Goal: Information Seeking & Learning: Compare options

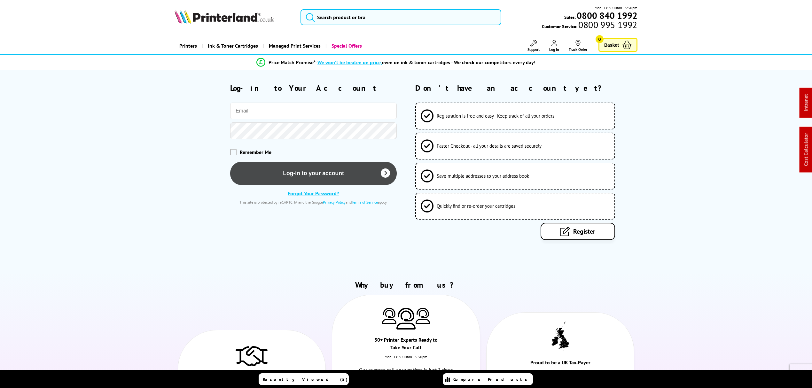
type input "j.smith@printerland.co.uk"
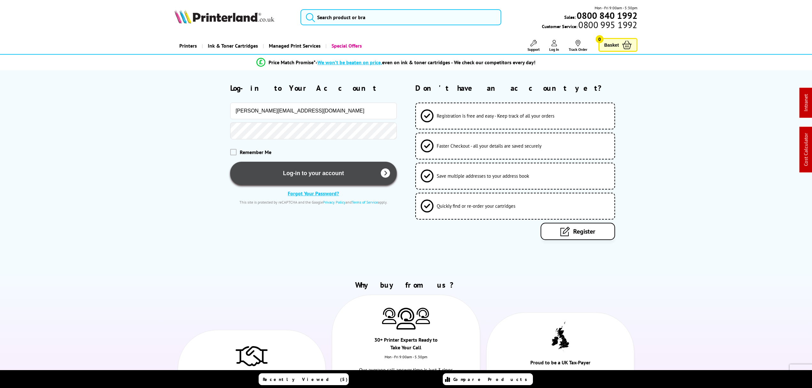
click at [289, 174] on button "Log-in to your account" at bounding box center [313, 173] width 167 height 23
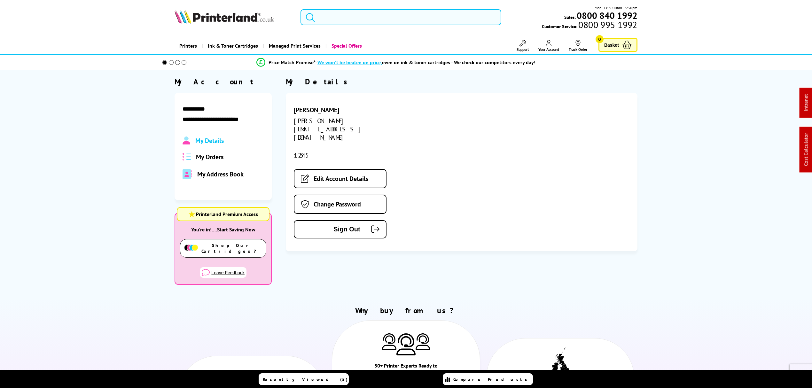
click at [350, 15] on input "search" at bounding box center [401, 17] width 201 height 16
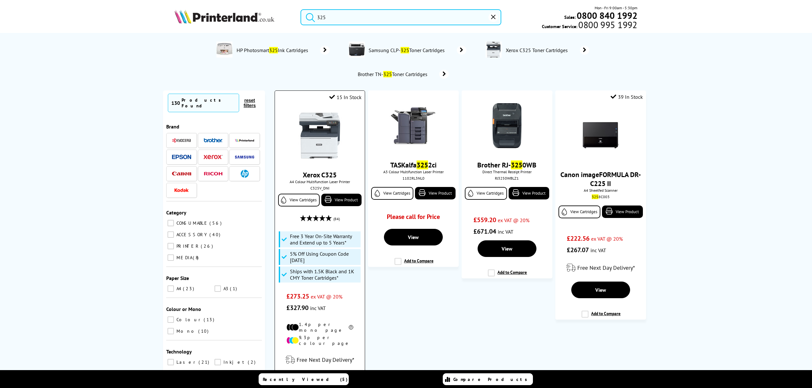
type input "325"
click at [337, 113] on img at bounding box center [320, 136] width 48 height 48
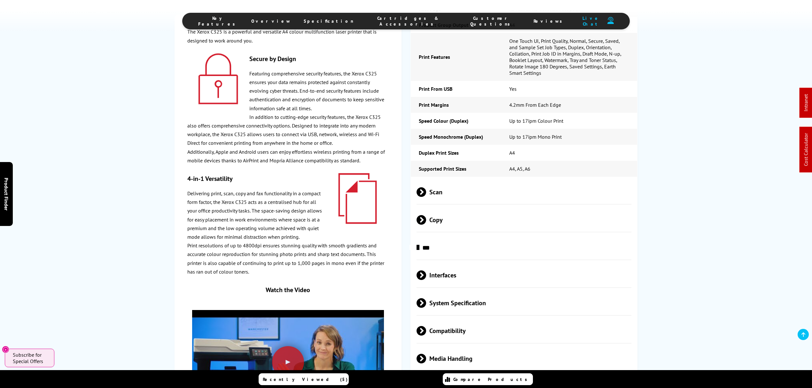
scroll to position [1758, 0]
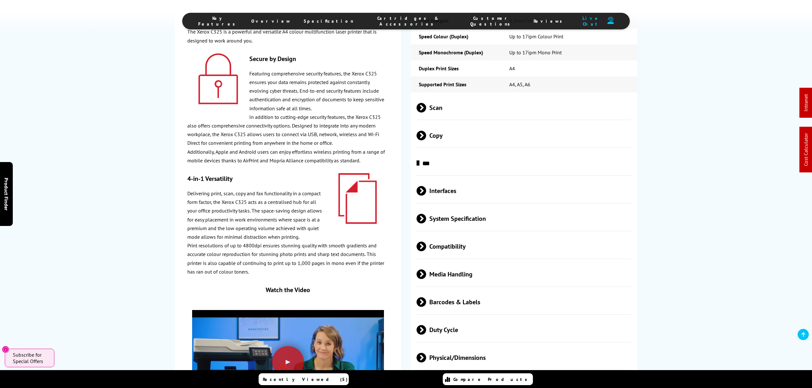
click at [478, 346] on span "Physical/Dimensions" at bounding box center [524, 358] width 215 height 24
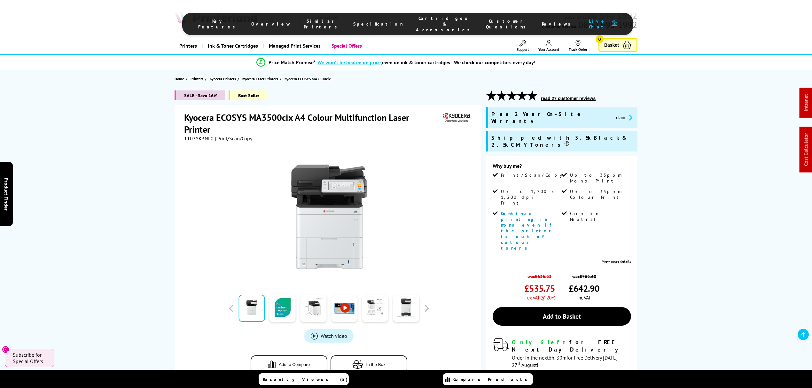
scroll to position [298, 0]
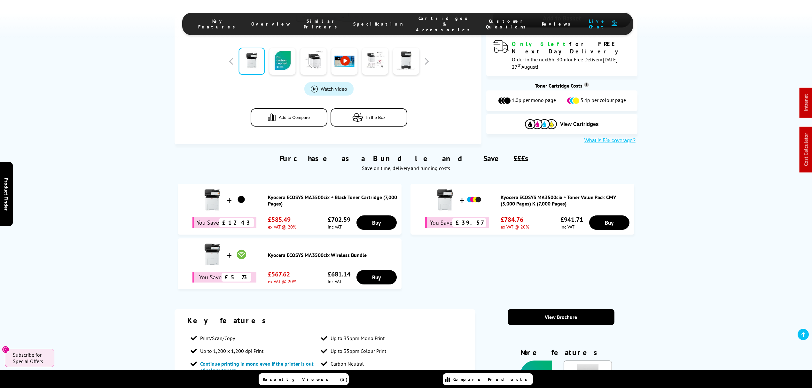
click at [345, 194] on link "Kyocera ECOSYS MA3500cix + Black Toner Cartridge (7,000 Pages)" at bounding box center [333, 200] width 131 height 13
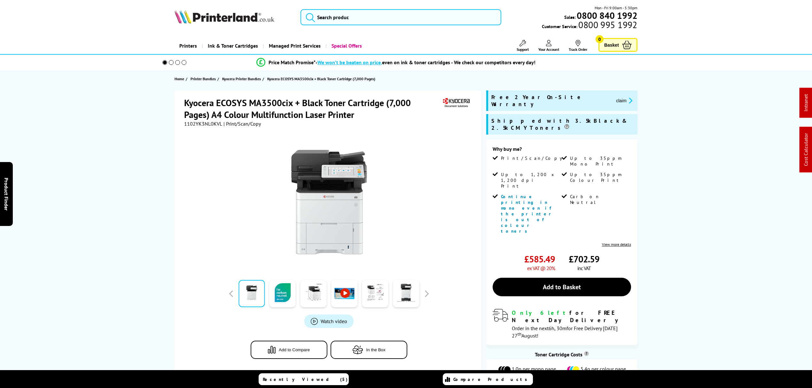
drag, startPoint x: 0, startPoint y: 0, endPoint x: 202, endPoint y: 123, distance: 237.2
click at [202, 123] on span "1102YK3NL0KVL" at bounding box center [203, 124] width 38 height 6
copy span "1102YK3NL0KVL"
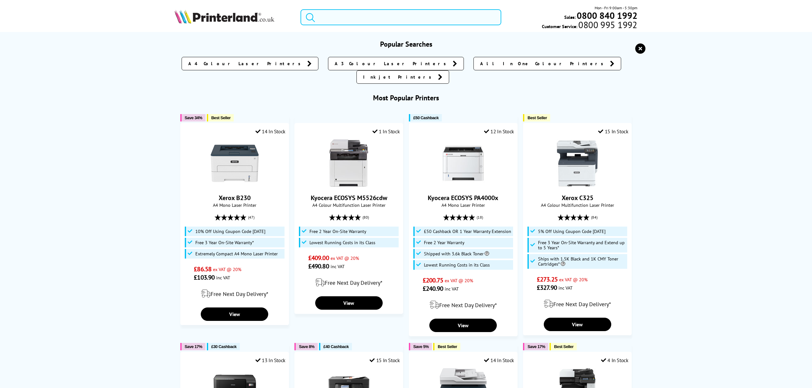
click at [376, 12] on input "search" at bounding box center [401, 17] width 201 height 16
paste input "110C0D3NL0"
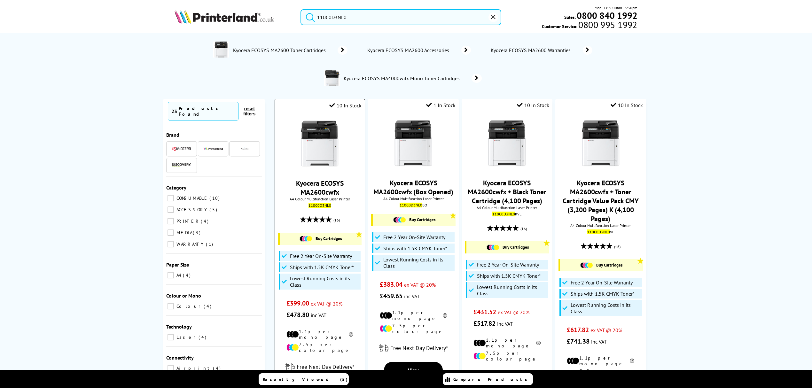
type input "110C0D3NL0"
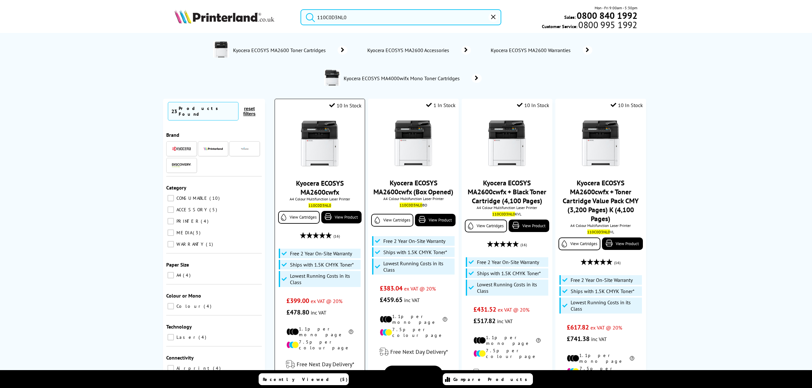
click at [326, 130] on img at bounding box center [320, 144] width 48 height 48
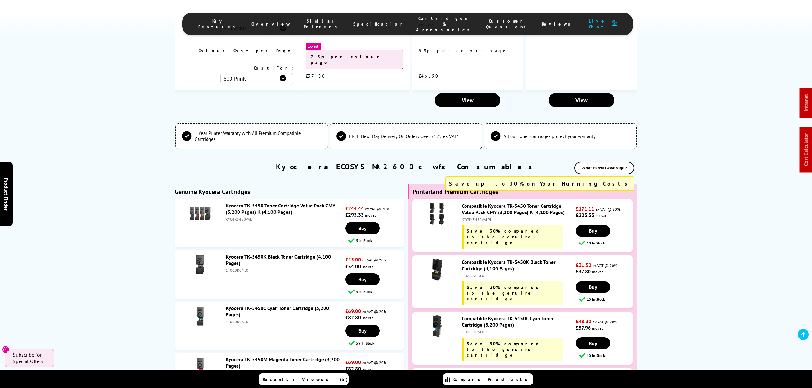
scroll to position [2004, 0]
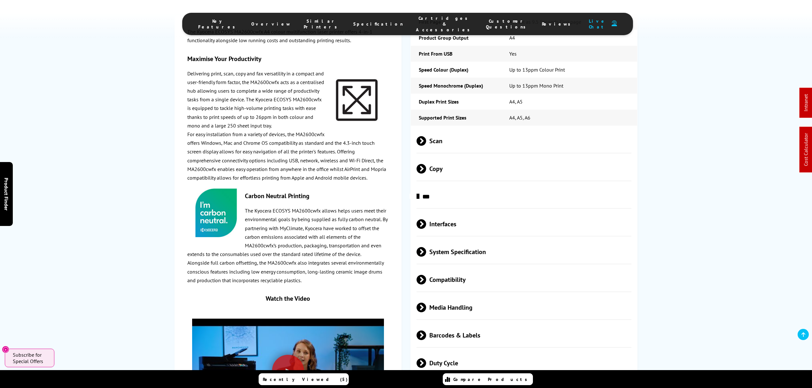
drag, startPoint x: 126, startPoint y: 164, endPoint x: 125, endPoint y: 148, distance: 16.6
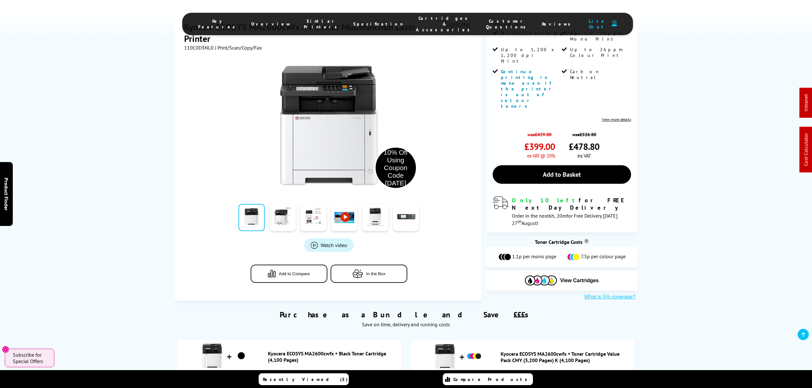
scroll to position [231, 0]
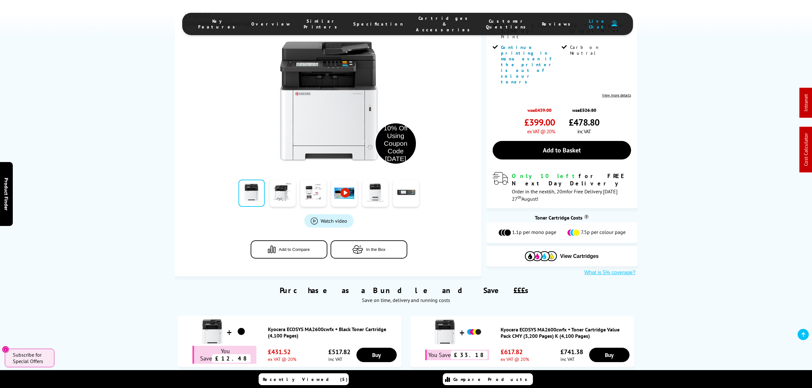
click at [315, 319] on div "Kyocera ECOSYS MA2600cwfx + Black Toner Cartridge (4,100 Pages)" at bounding box center [290, 332] width 218 height 27
click at [314, 326] on link "Kyocera ECOSYS MA2600cwfx + Black Toner Cartridge (4,100 Pages)" at bounding box center [333, 332] width 131 height 13
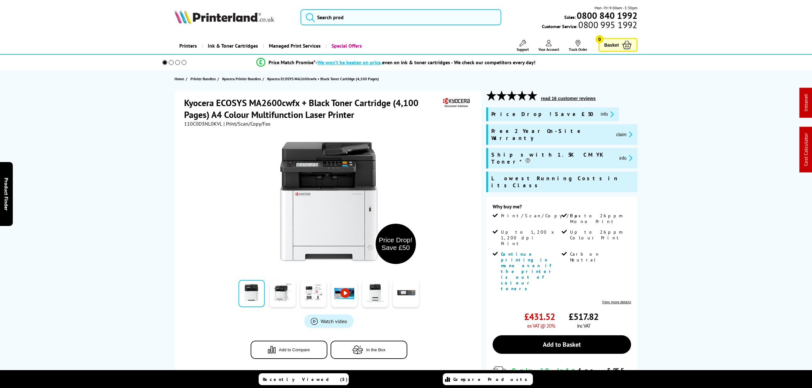
click at [188, 121] on span "110C0D3NL0KVL" at bounding box center [203, 124] width 38 height 6
copy span "110C0D3NL0KVL"
click at [362, 20] on input "search" at bounding box center [401, 17] width 201 height 16
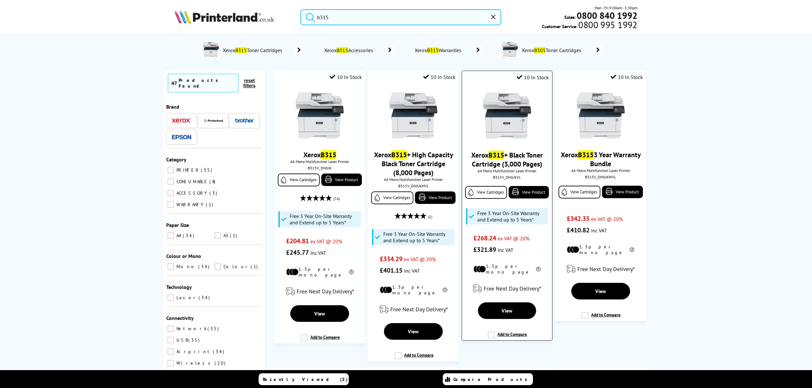
type input "b315"
click at [512, 183] on div "View Cartridges View Product Buy Cartridges" at bounding box center [506, 194] width 83 height 22
click at [513, 176] on div "B315V_DNIUKVL" at bounding box center [507, 177] width 80 height 5
copy div "B315V_DNIUKVL"
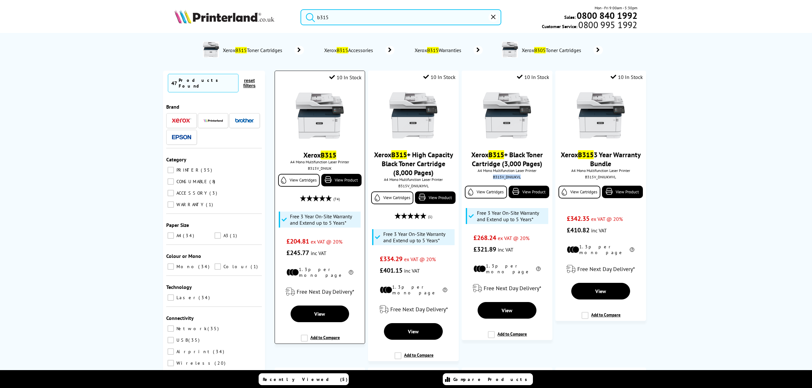
click at [324, 120] on img at bounding box center [320, 116] width 48 height 48
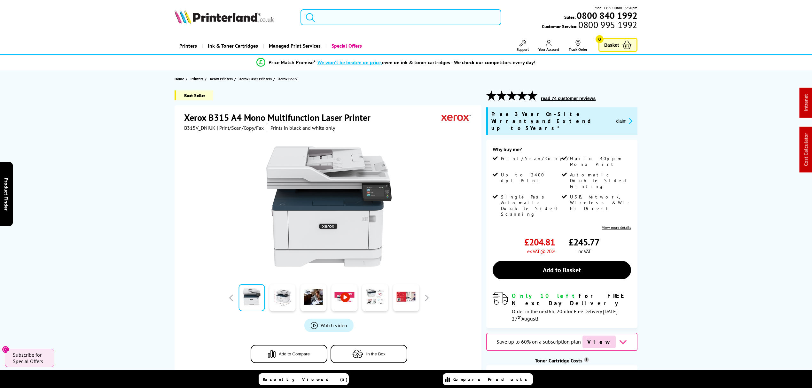
click at [614, 118] on button "claim" at bounding box center [624, 120] width 20 height 7
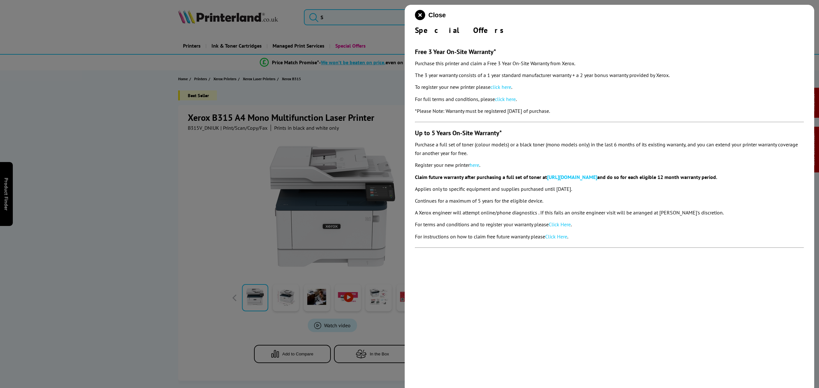
click at [620, 118] on section "Free 3 Year On-Site Warranty* Purchase this printer and claim a Free 3 Year On-…" at bounding box center [609, 144] width 389 height 219
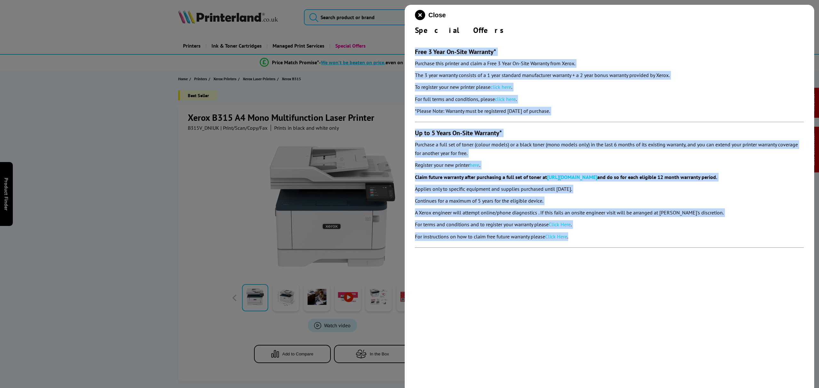
drag, startPoint x: 590, startPoint y: 237, endPoint x: 424, endPoint y: 22, distance: 272.2
click at [413, 49] on div "Close Special Offers Free 3 Year On-Site Warranty* Purchase this printer and cl…" at bounding box center [609, 199] width 409 height 388
copy section "Free 3 Year On-Site Warranty* Purchase this printer and claim a Free 3 Year On-…"
click at [424, 16] on icon "close modal" at bounding box center [420, 15] width 10 height 10
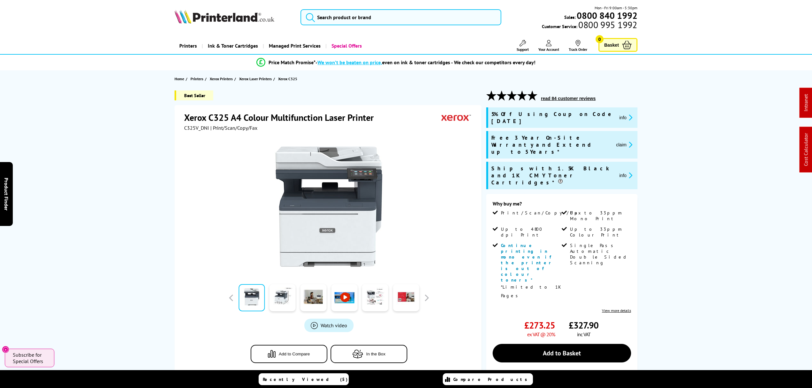
drag, startPoint x: 388, startPoint y: 90, endPoint x: 395, endPoint y: 39, distance: 50.9
click at [395, 20] on input "search" at bounding box center [401, 17] width 201 height 16
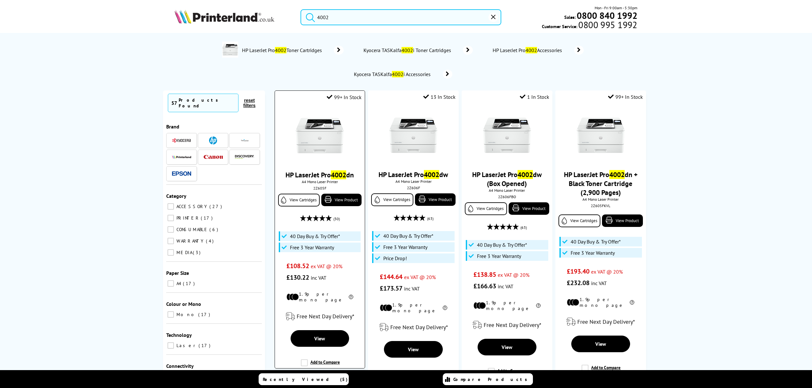
type input "4002"
click at [312, 122] on img at bounding box center [320, 136] width 48 height 48
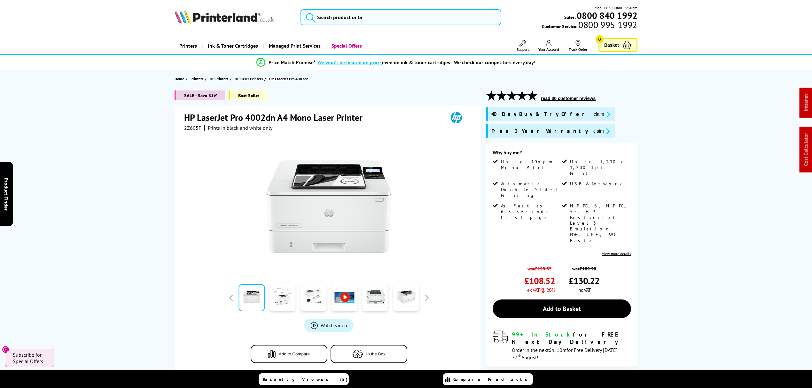
drag, startPoint x: 495, startPoint y: 194, endPoint x: 464, endPoint y: 50, distance: 146.9
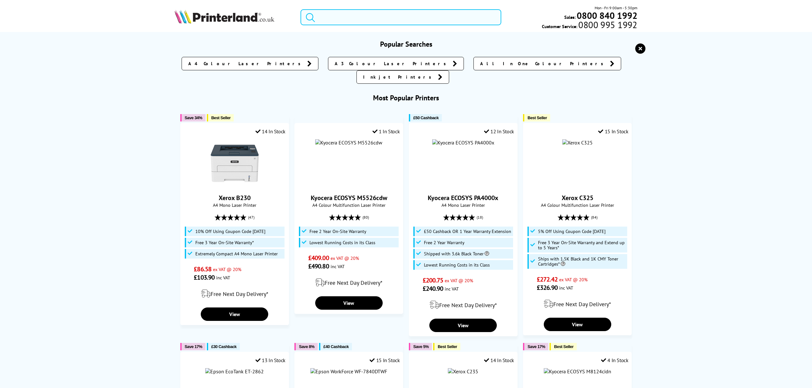
click at [444, 18] on input "search" at bounding box center [401, 17] width 201 height 16
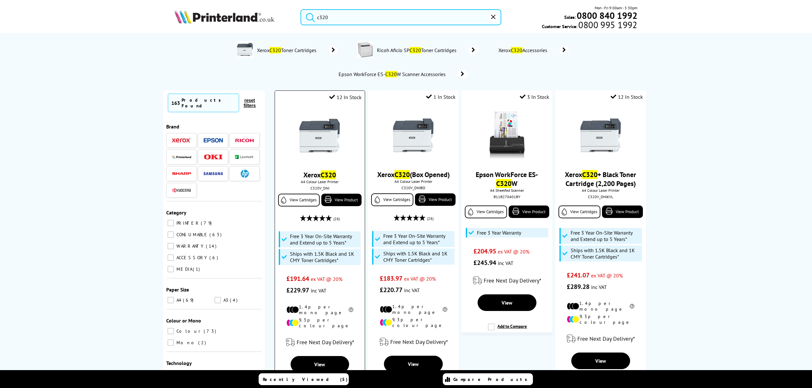
type input "c320"
click at [333, 144] on img at bounding box center [320, 136] width 48 height 48
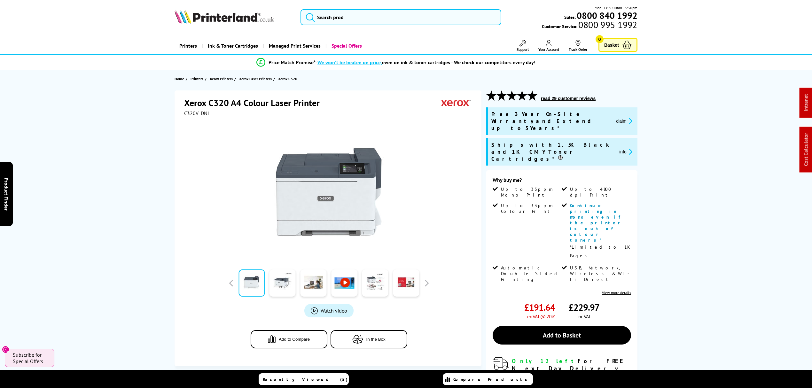
drag, startPoint x: 723, startPoint y: 232, endPoint x: 728, endPoint y: 66, distance: 166.1
click at [198, 116] on div at bounding box center [328, 188] width 289 height 145
click at [198, 114] on span "C320V_DNI" at bounding box center [196, 113] width 25 height 6
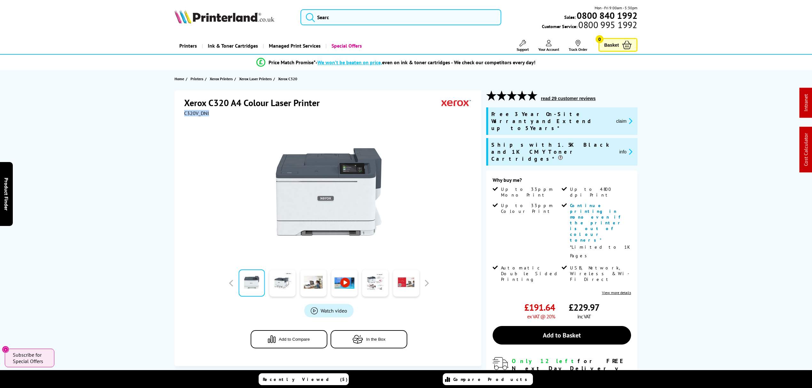
copy span "C320V_DNI"
click at [626, 118] on button "claim" at bounding box center [624, 120] width 20 height 7
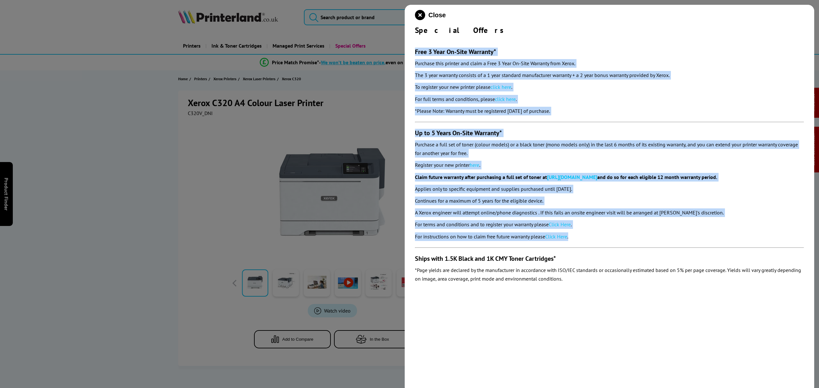
drag, startPoint x: 598, startPoint y: 239, endPoint x: 415, endPoint y: 50, distance: 262.9
click at [415, 50] on section "Free 3 Year On-Site Warranty* Purchase this printer and claim a Free 3 Year On-…" at bounding box center [609, 160] width 389 height 251
copy section "Free 3 Year On-Site Warranty* Purchase this printer and claim a Free 3 Year On-…"
drag, startPoint x: 420, startPoint y: 17, endPoint x: 17, endPoint y: 68, distance: 406.3
click at [420, 16] on icon "close modal" at bounding box center [420, 15] width 10 height 10
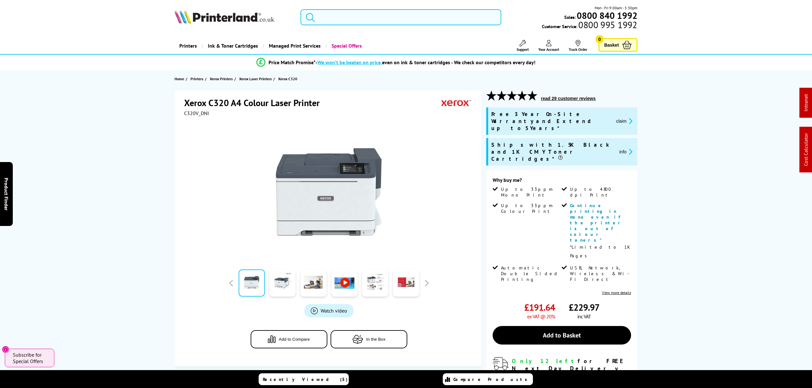
drag, startPoint x: 337, startPoint y: 19, endPoint x: 342, endPoint y: 26, distance: 8.9
click at [338, 20] on input "search" at bounding box center [401, 17] width 201 height 16
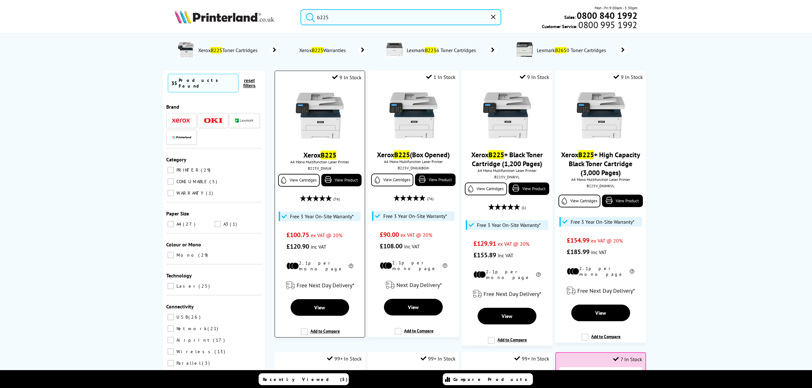
type input "b225"
click at [326, 140] on img at bounding box center [320, 116] width 48 height 48
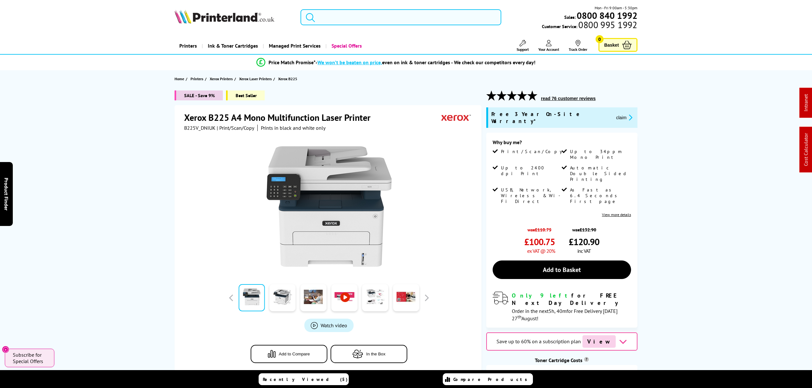
drag, startPoint x: 332, startPoint y: 12, endPoint x: 351, endPoint y: 11, distance: 18.9
click at [347, 11] on input "search" at bounding box center [401, 17] width 201 height 16
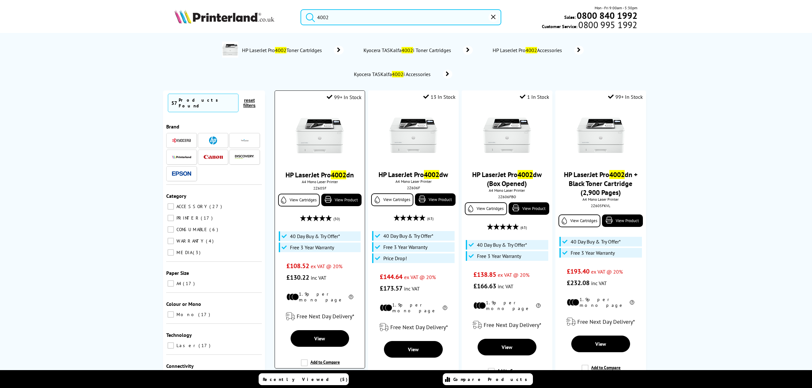
type input "4002"
click at [323, 139] on img at bounding box center [320, 136] width 48 height 48
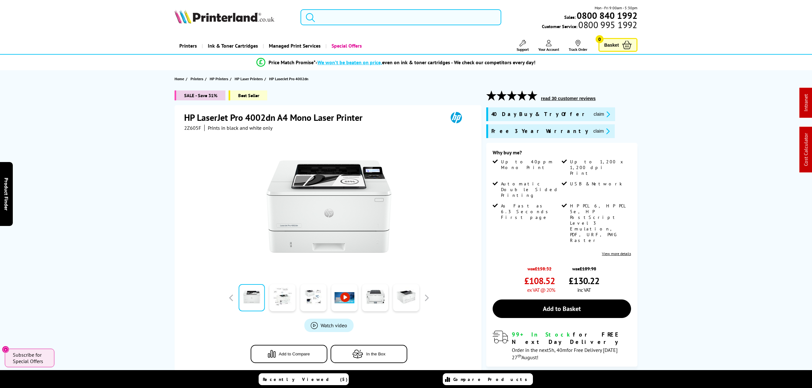
click at [429, 20] on input "search" at bounding box center [401, 17] width 201 height 16
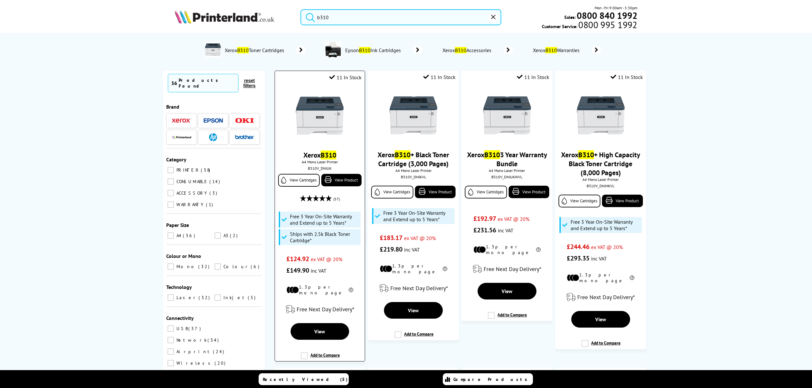
type input "b310"
drag, startPoint x: 281, startPoint y: 106, endPoint x: 287, endPoint y: 106, distance: 6.4
click at [281, 106] on div at bounding box center [319, 116] width 83 height 49
click at [302, 110] on img at bounding box center [320, 116] width 48 height 48
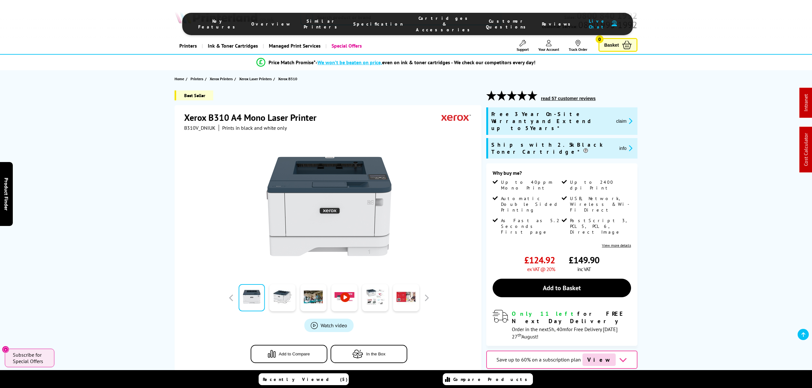
drag, startPoint x: 472, startPoint y: 339, endPoint x: 446, endPoint y: 139, distance: 202.4
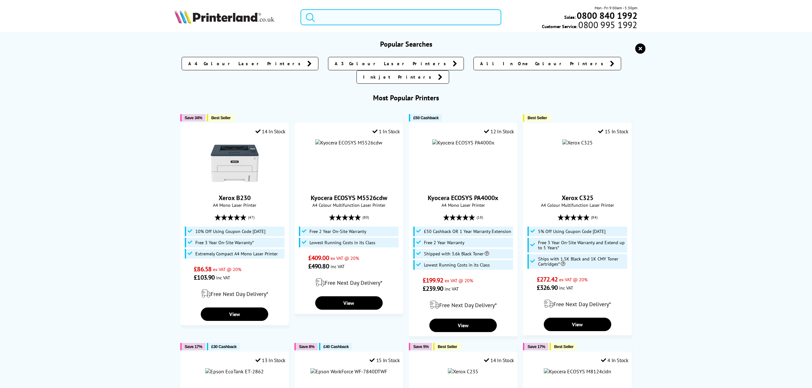
click at [359, 20] on input "search" at bounding box center [401, 17] width 201 height 16
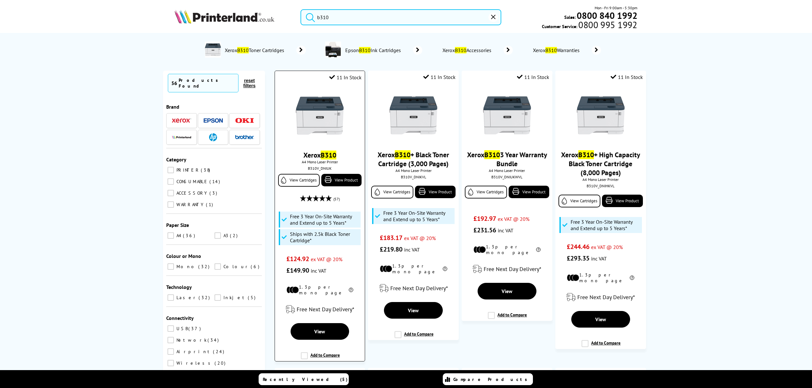
type input "b310"
click at [324, 100] on img at bounding box center [320, 116] width 48 height 48
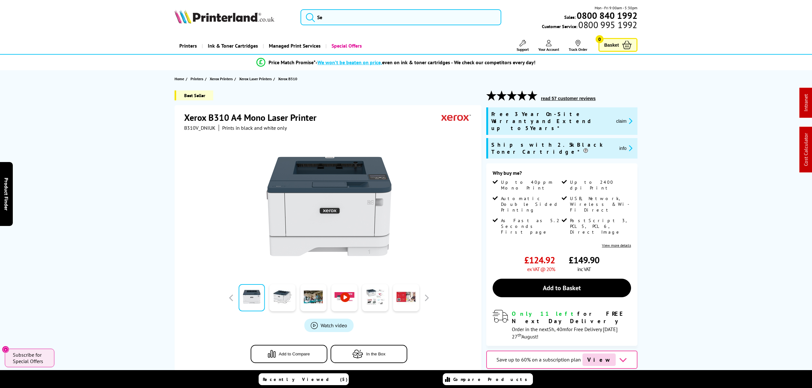
drag, startPoint x: 147, startPoint y: 228, endPoint x: 145, endPoint y: -31, distance: 259.4
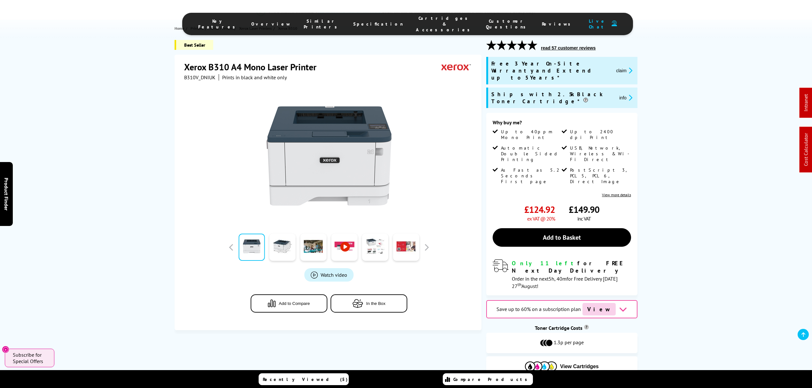
scroll to position [170, 0]
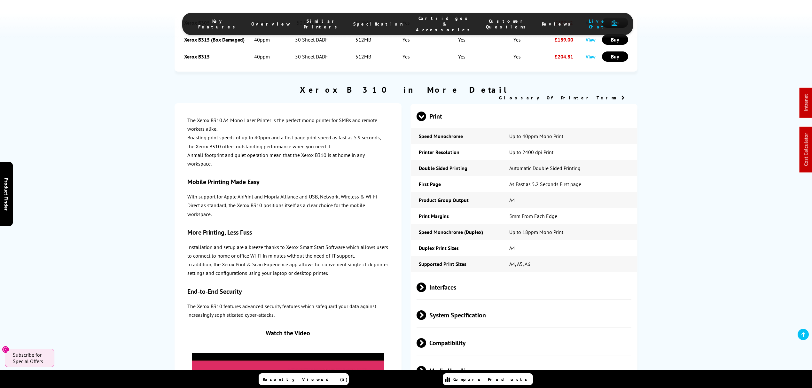
click at [489, 275] on span "Interfaces" at bounding box center [524, 287] width 215 height 24
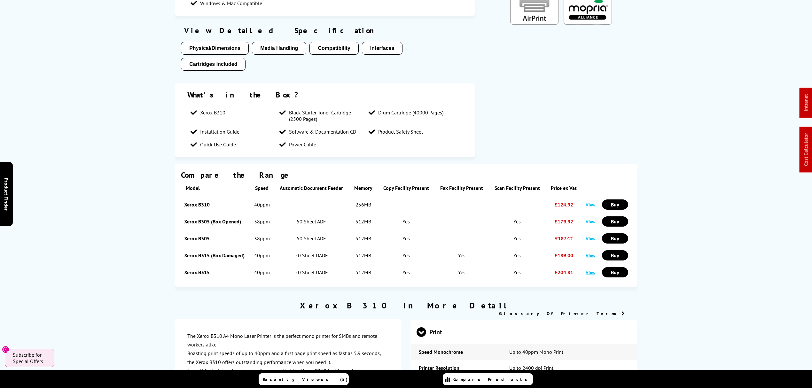
scroll to position [0, 0]
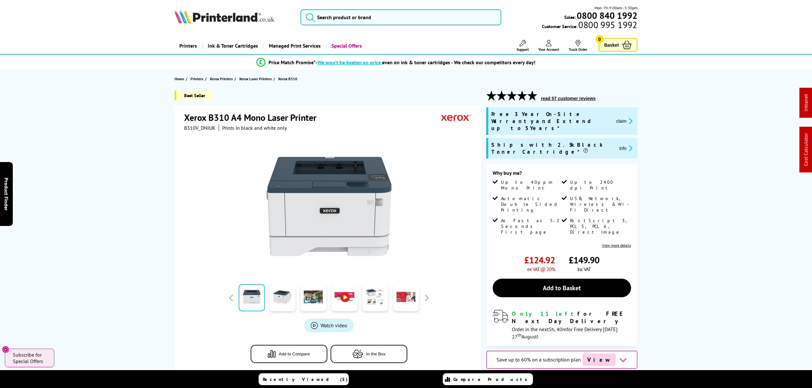
drag, startPoint x: 719, startPoint y: 249, endPoint x: 686, endPoint y: 80, distance: 172.1
click at [192, 128] on span "B310V_DNIUK" at bounding box center [199, 128] width 31 height 6
copy span "B310V_DNIUK"
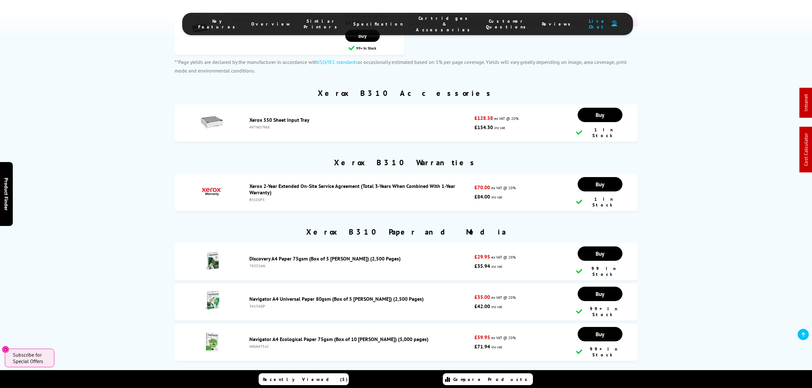
scroll to position [2516, 0]
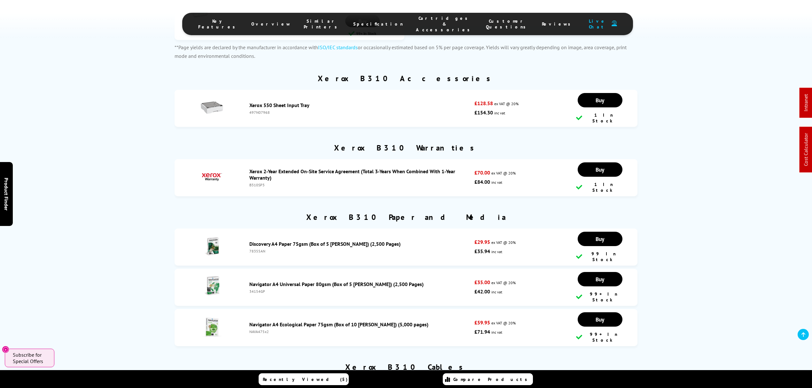
click at [262, 110] on div "497N07968" at bounding box center [361, 112] width 222 height 5
copy div "497N07968"
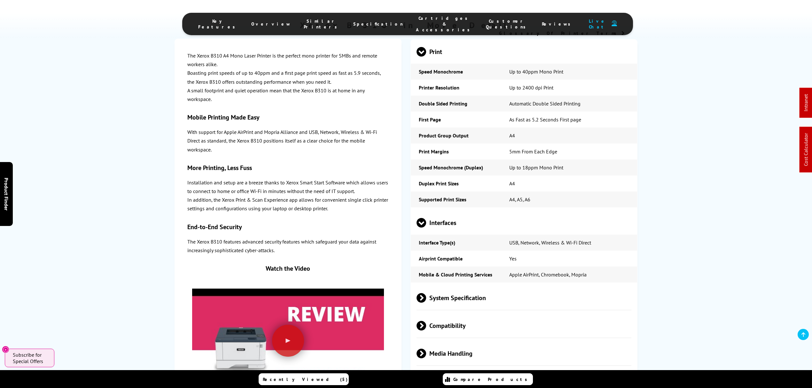
scroll to position [0, 0]
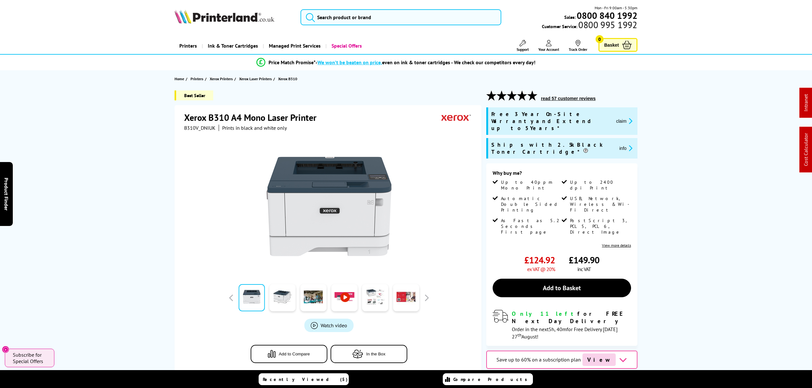
drag, startPoint x: 699, startPoint y: 302, endPoint x: 529, endPoint y: 107, distance: 258.5
click at [410, 20] on input "search" at bounding box center [401, 17] width 201 height 16
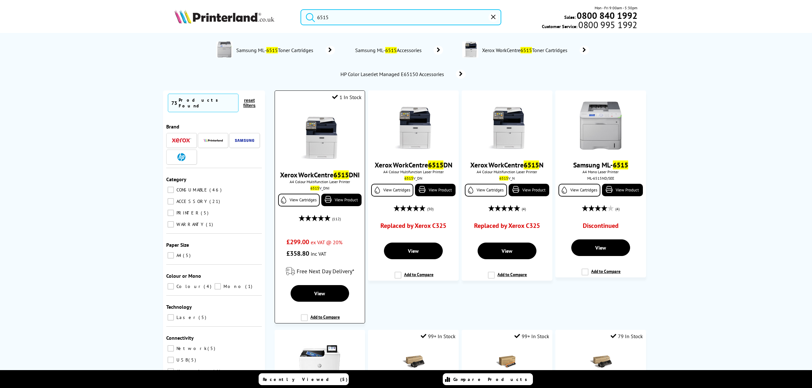
type input "6515"
click at [324, 144] on img at bounding box center [320, 136] width 48 height 48
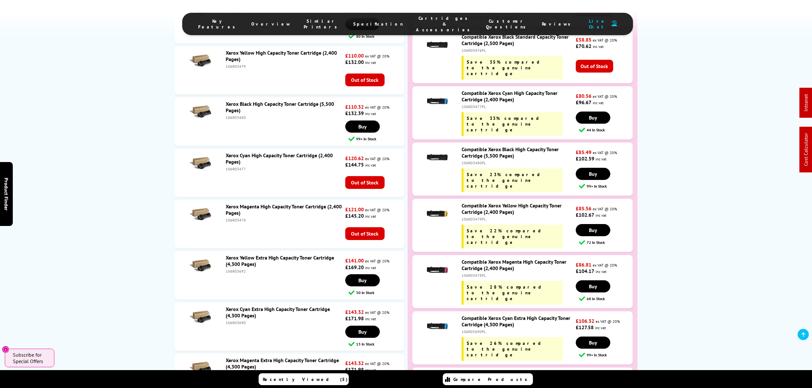
scroll to position [2388, 0]
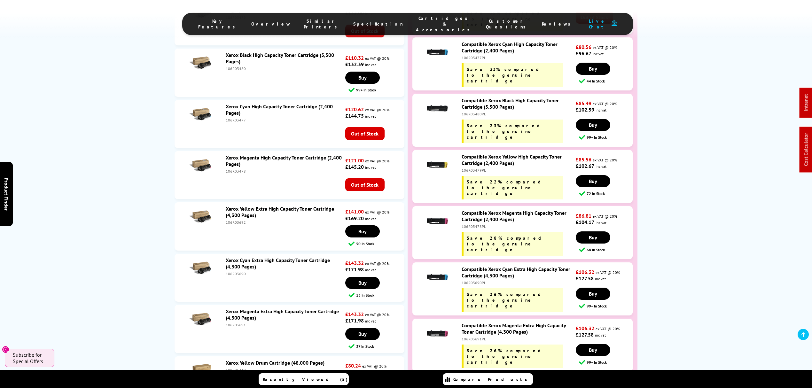
click at [476, 337] on div "106R03691PL" at bounding box center [518, 339] width 113 height 5
copy div "106R03691PL"
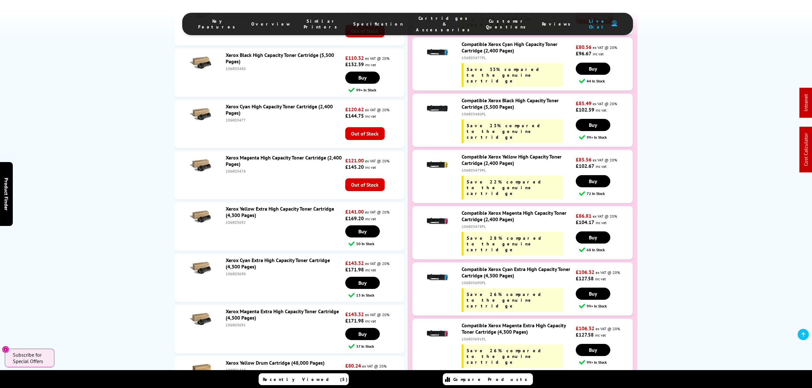
copy div "106R03692PL"
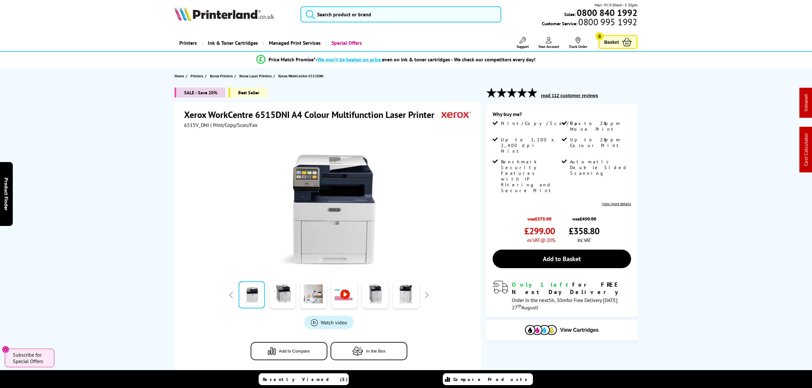
scroll to position [0, 0]
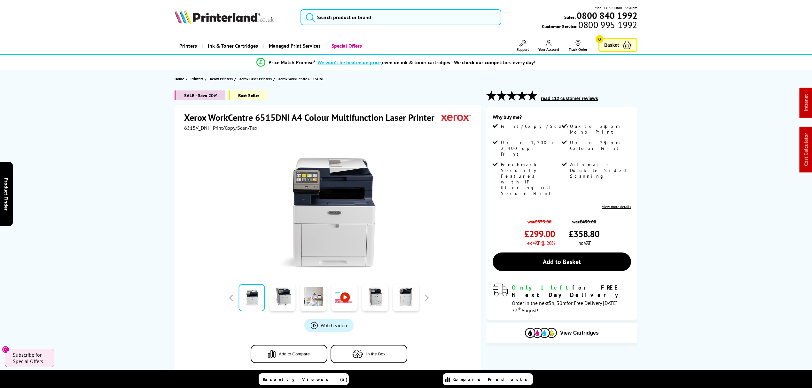
drag, startPoint x: 370, startPoint y: 132, endPoint x: 374, endPoint y: 51, distance: 80.7
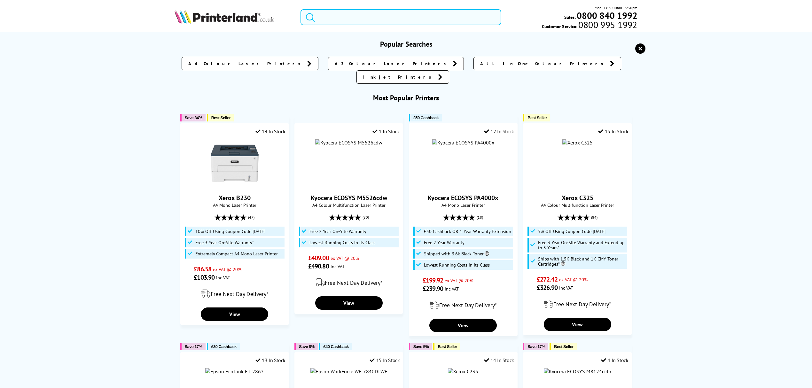
click at [382, 18] on input "search" at bounding box center [401, 17] width 201 height 16
paste input "DCP1610WZU1"
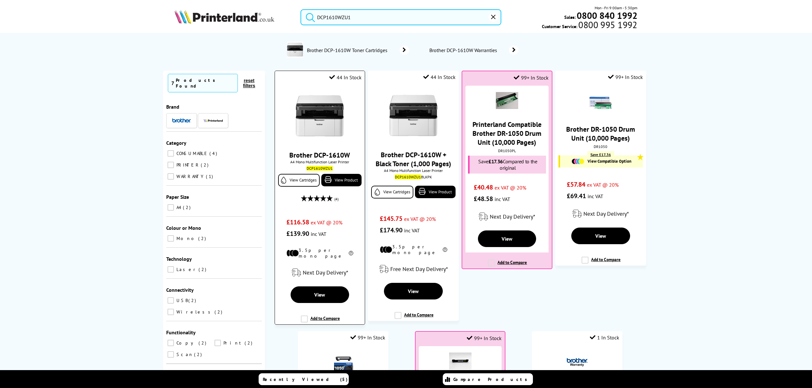
type input "DCP1610WZU1"
click at [321, 119] on img at bounding box center [320, 116] width 48 height 48
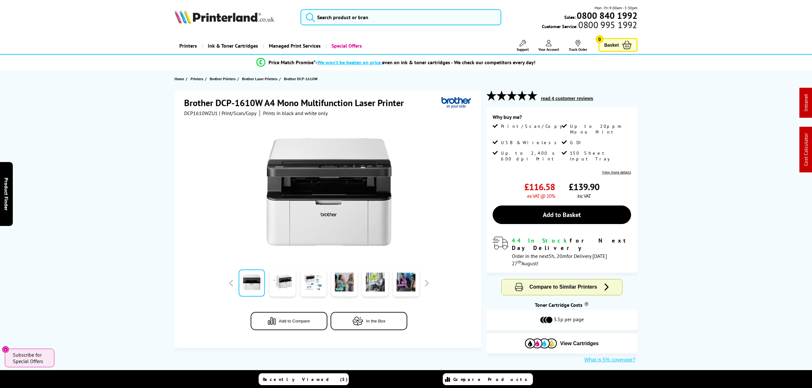
drag, startPoint x: 616, startPoint y: 176, endPoint x: 633, endPoint y: 41, distance: 135.8
drag, startPoint x: 612, startPoint y: 318, endPoint x: 593, endPoint y: 61, distance: 257.5
click at [349, 17] on input "search" at bounding box center [401, 17] width 201 height 16
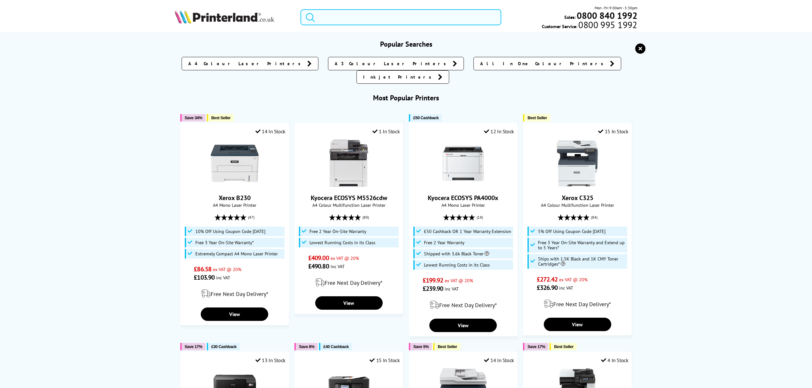
drag, startPoint x: 329, startPoint y: 19, endPoint x: 333, endPoint y: 18, distance: 4.0
click at [331, 19] on input "search" at bounding box center [401, 17] width 201 height 16
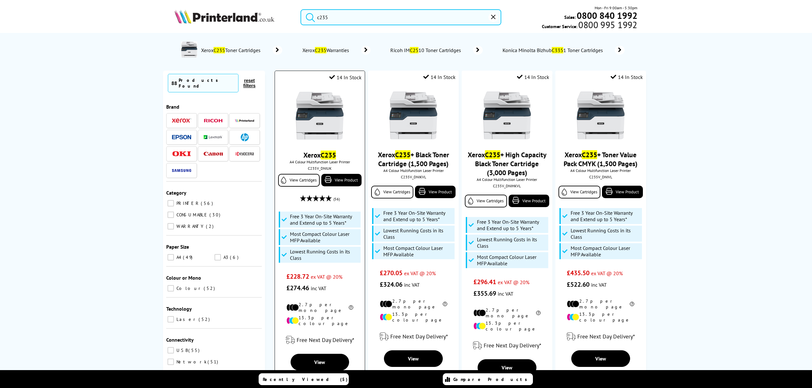
type input "c235"
click at [325, 132] on img at bounding box center [320, 116] width 48 height 48
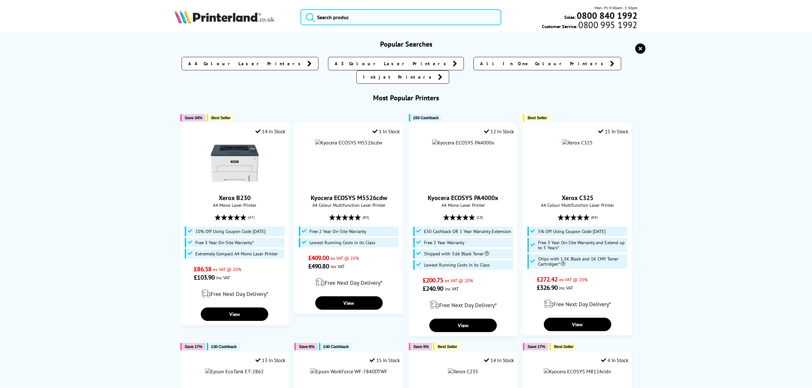
click at [407, 16] on input "search" at bounding box center [401, 17] width 201 height 16
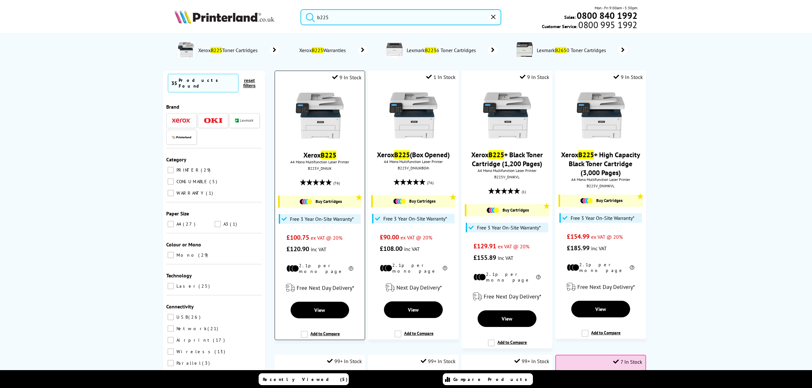
type input "b225"
click at [306, 140] on img at bounding box center [320, 116] width 48 height 48
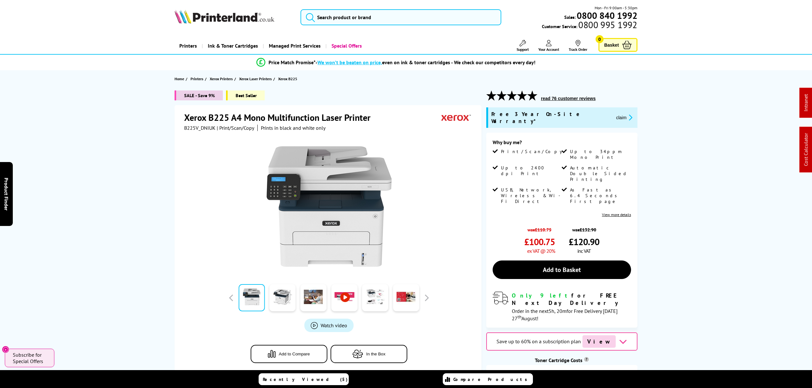
drag, startPoint x: 529, startPoint y: 208, endPoint x: 505, endPoint y: 15, distance: 194.1
click at [196, 127] on span "B225V_DNIUK" at bounding box center [199, 128] width 31 height 6
copy span "B225V_DNIUK"
click at [614, 114] on button "claim" at bounding box center [624, 117] width 20 height 7
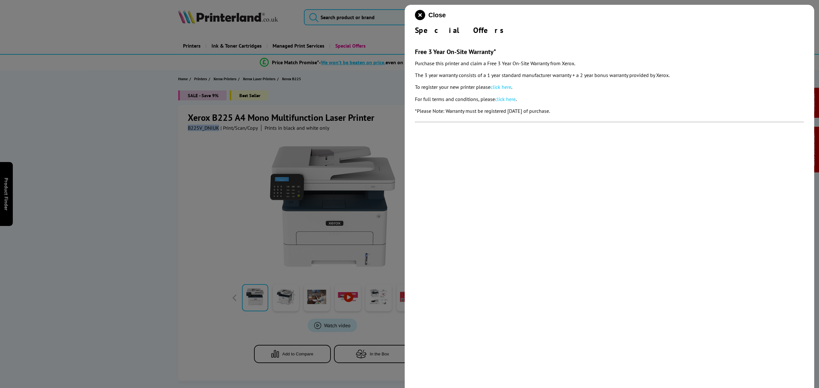
drag, startPoint x: 588, startPoint y: 115, endPoint x: 414, endPoint y: 24, distance: 196.3
click at [413, 53] on div "Close Special Offers Free 3 Year On-Site Warranty* Purchase this printer and cl…" at bounding box center [609, 199] width 409 height 388
copy section "Free 3 Year On-Site Warranty* Purchase this printer and claim a Free 3 Year On-…"
click at [421, 17] on icon "close modal" at bounding box center [420, 15] width 10 height 10
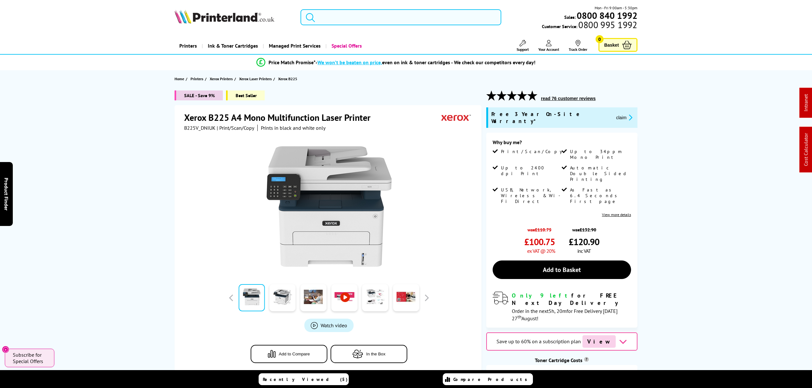
click at [390, 21] on input "search" at bounding box center [401, 17] width 201 height 16
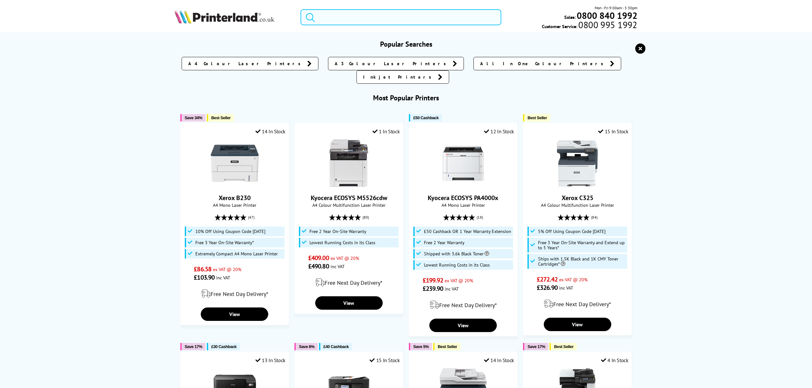
paste input "CF540X"
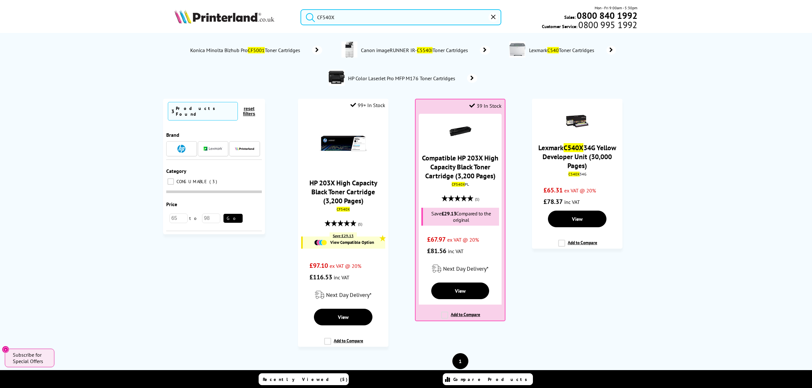
drag, startPoint x: 371, startPoint y: 16, endPoint x: 230, endPoint y: 16, distance: 141.7
click at [230, 16] on div "CF540X Mon - Fri 9:00am - 5:30pm Sales: 0800 840 1992 Customer Service: 0800 99…" at bounding box center [406, 19] width 512 height 28
paste input "LC427XLBK"
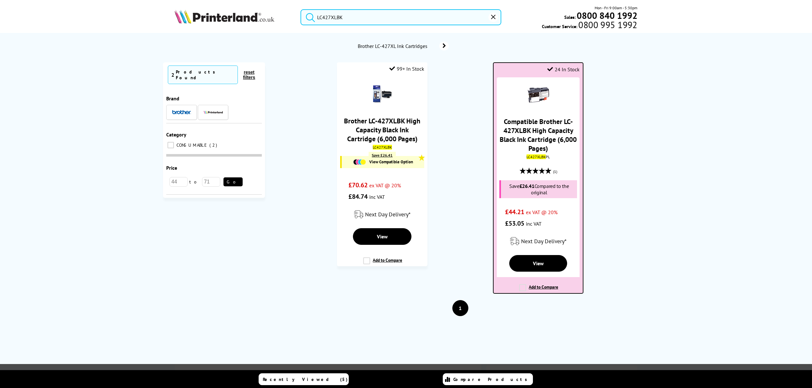
type input "LC427XLBK"
click at [548, 138] on link "Compatible Brother LC-427XLBK High Capacity Black Ink Cartridge (6,000 Pages)" at bounding box center [538, 135] width 77 height 36
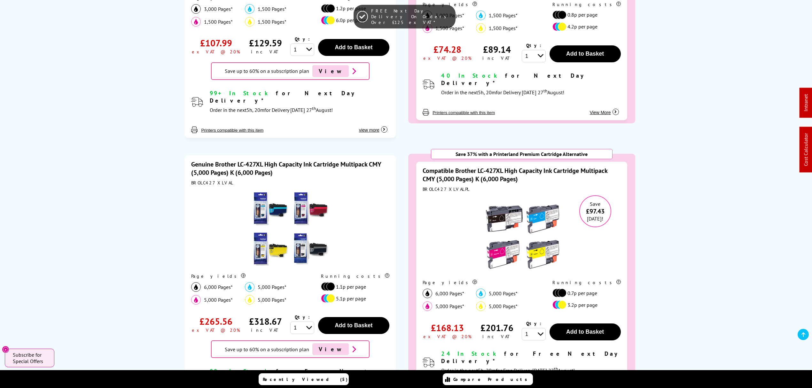
scroll to position [341, 0]
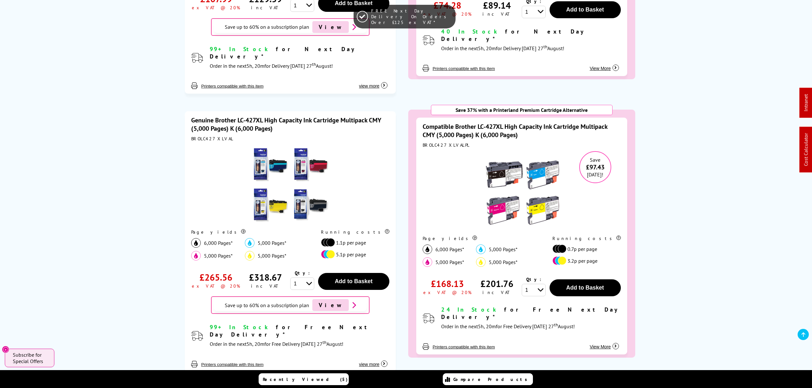
click at [464, 126] on link "Compatible Brother LC-427XL High Capacity Ink Cartridge Multipack CMY (5,000 Pa…" at bounding box center [515, 131] width 185 height 17
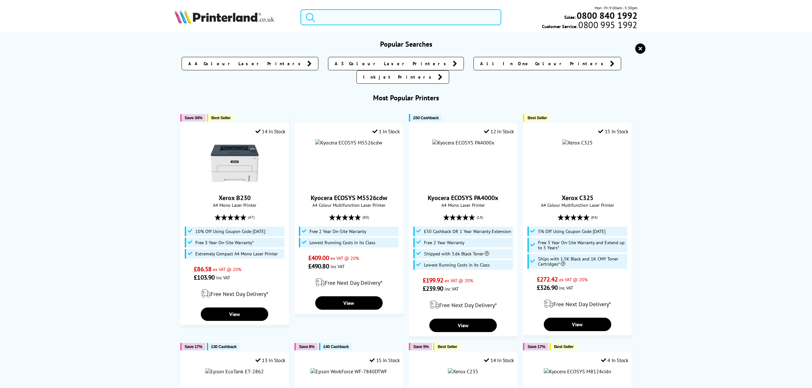
click at [434, 20] on input "search" at bounding box center [401, 17] width 201 height 16
paste input "1102YK3NL0"
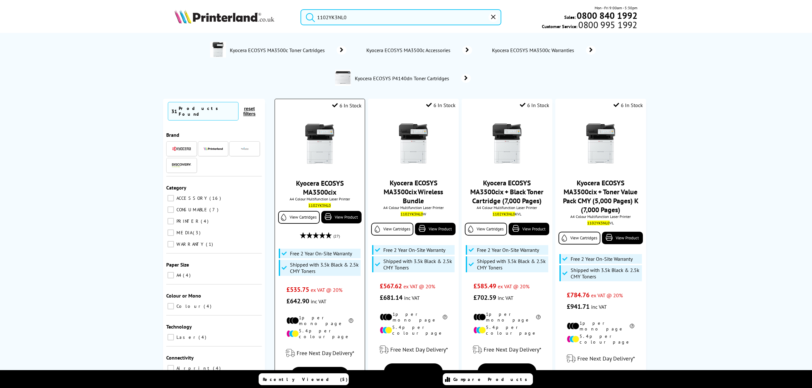
type input "1102YK3NL0"
click at [303, 135] on img at bounding box center [320, 144] width 48 height 48
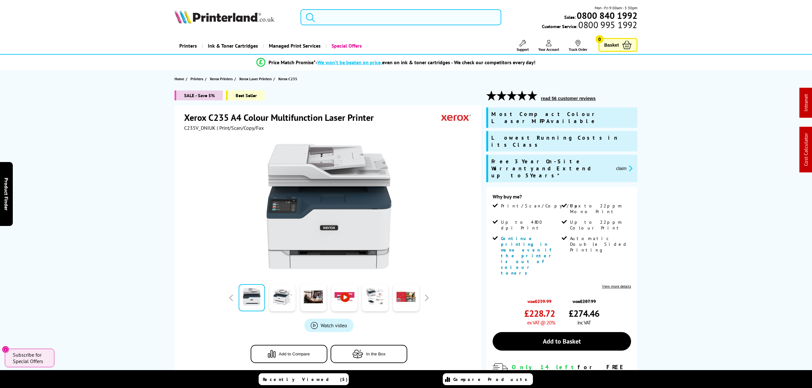
click at [325, 16] on input "search" at bounding box center [401, 17] width 201 height 16
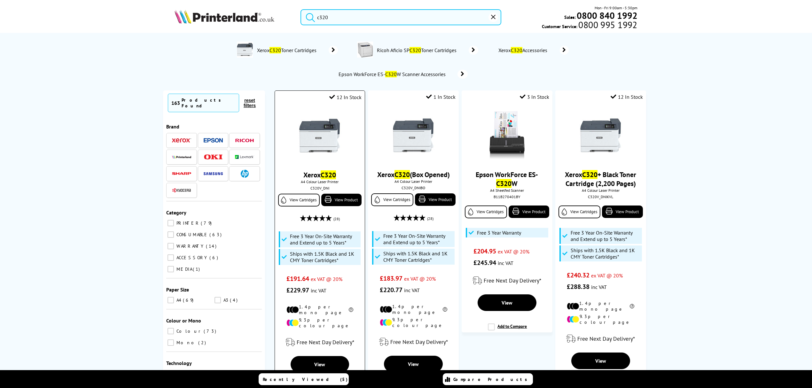
type input "c320"
click at [324, 141] on img at bounding box center [320, 136] width 48 height 48
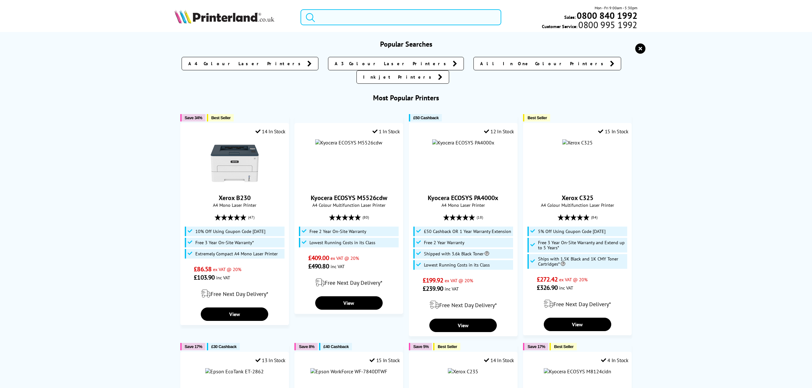
click at [367, 11] on input "search" at bounding box center [401, 17] width 201 height 16
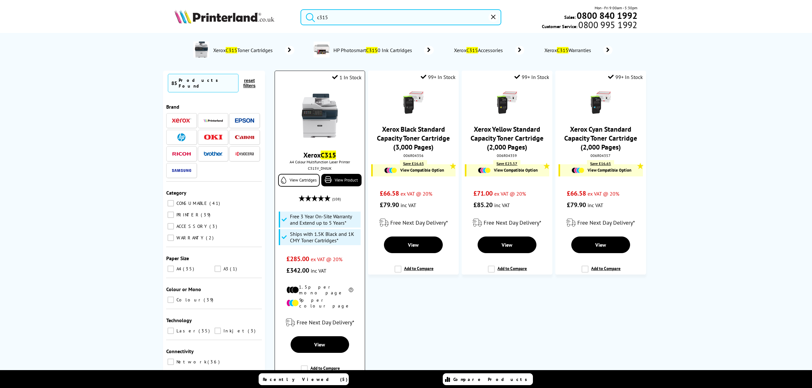
type input "c315"
click at [337, 125] on img at bounding box center [320, 116] width 48 height 48
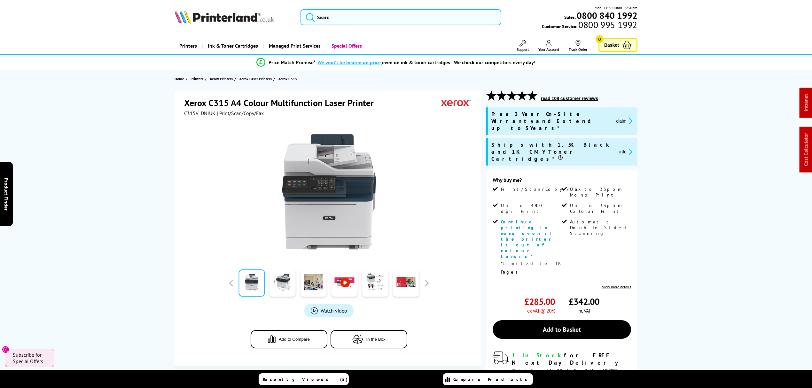
drag, startPoint x: 147, startPoint y: 116, endPoint x: 146, endPoint y: 17, distance: 99.8
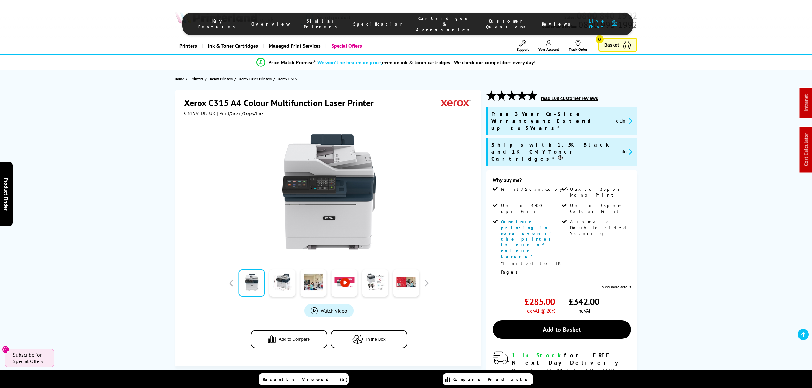
drag, startPoint x: 108, startPoint y: 282, endPoint x: 163, endPoint y: 36, distance: 251.7
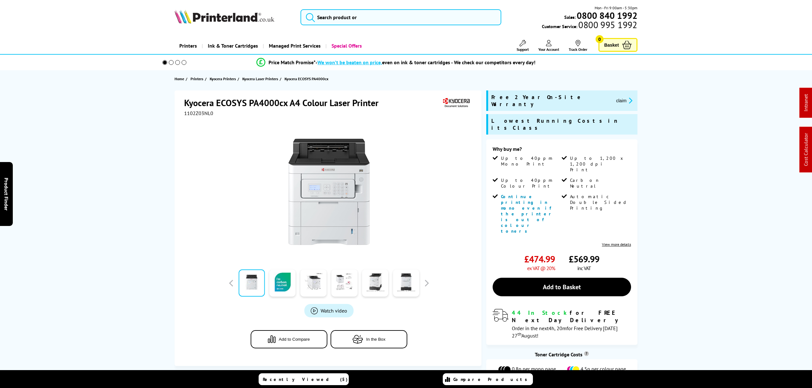
click at [189, 113] on span "1102Z03NL0" at bounding box center [198, 113] width 29 height 6
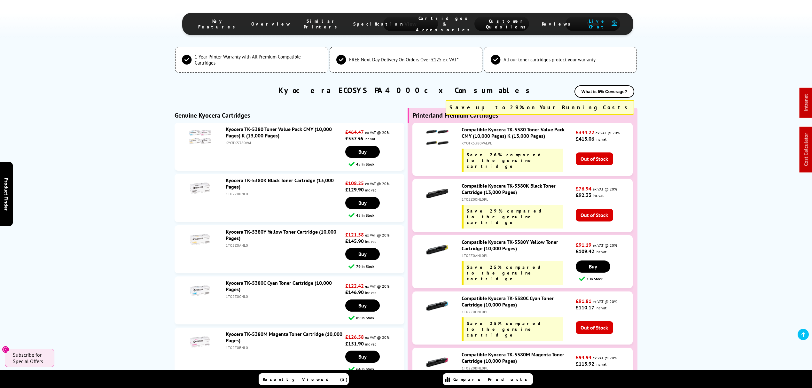
scroll to position [1834, 0]
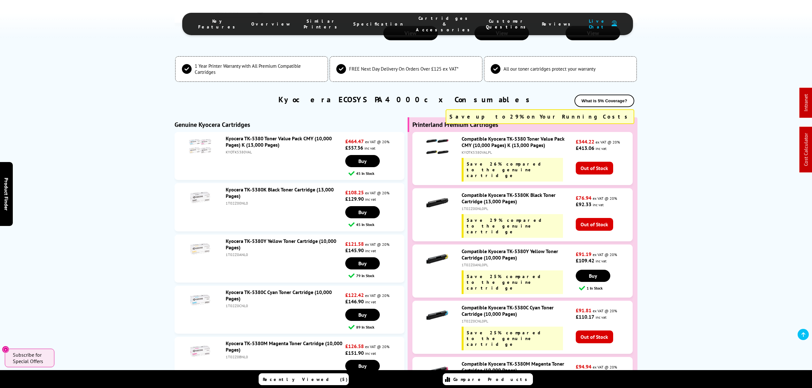
click at [475, 206] on div "1T02Z00NL0PL" at bounding box center [518, 208] width 113 height 5
copy div "1T02Z00NL0PL"
click at [463, 150] on div "KYOTK5380VALPL" at bounding box center [518, 152] width 113 height 5
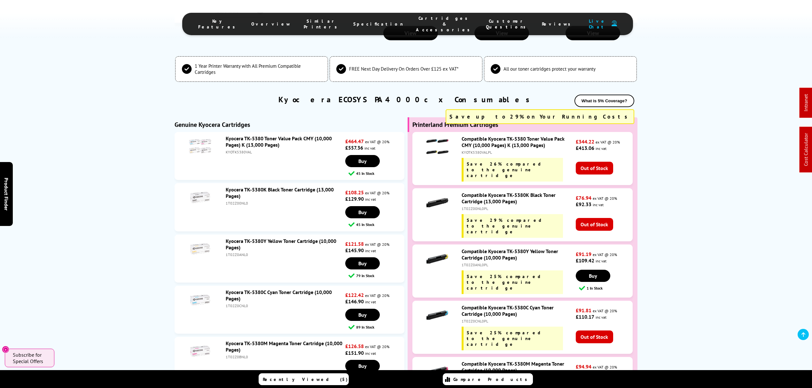
copy div "KYOTK5380VALPL"
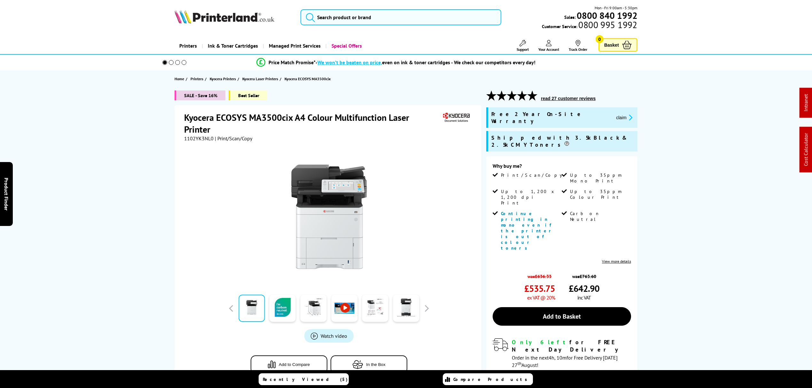
click at [627, 114] on icon "promo-description" at bounding box center [630, 117] width 6 height 7
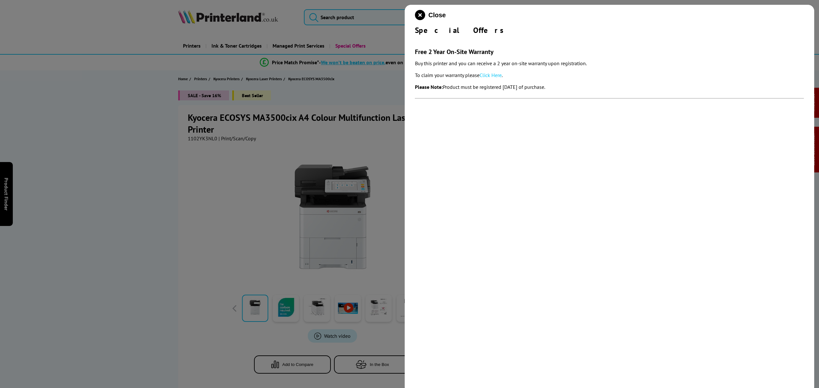
drag, startPoint x: 592, startPoint y: 91, endPoint x: 411, endPoint y: 52, distance: 184.8
click at [411, 52] on div "Close Special Offers Free 2 Year On-Site Warranty Buy this printer and you can …" at bounding box center [609, 199] width 409 height 388
copy section "Free 2 Year On-Site Warranty Buy this printer and you can receive a 2 year on-s…"
click at [424, 8] on div "Close Special Offers Free 2 Year On-Site Warranty Buy this printer and you can …" at bounding box center [609, 199] width 409 height 388
click at [421, 13] on icon "close modal" at bounding box center [420, 15] width 10 height 10
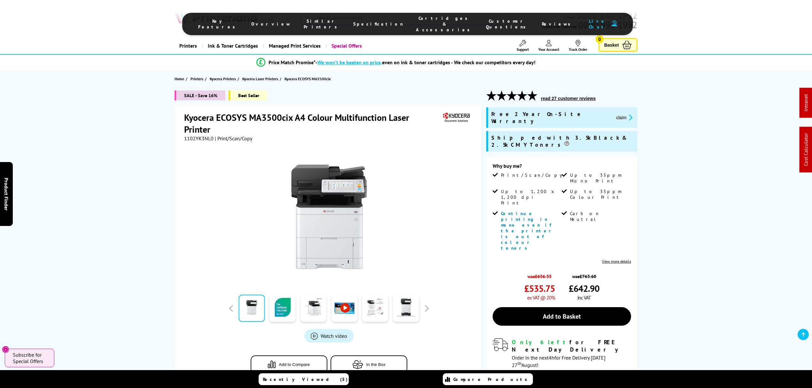
drag, startPoint x: 435, startPoint y: 195, endPoint x: 420, endPoint y: -4, distance: 199.9
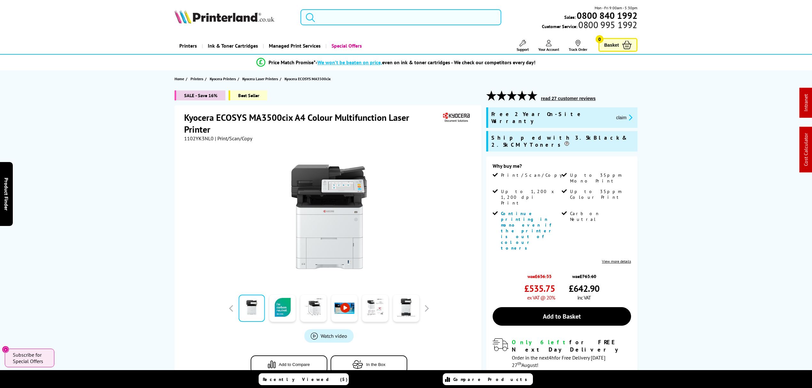
click at [424, 16] on input "search" at bounding box center [401, 17] width 201 height 16
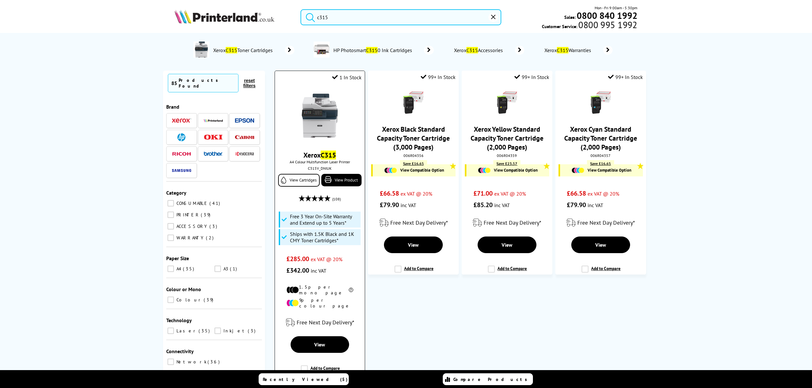
type input "c315"
click at [323, 115] on img at bounding box center [320, 116] width 48 height 48
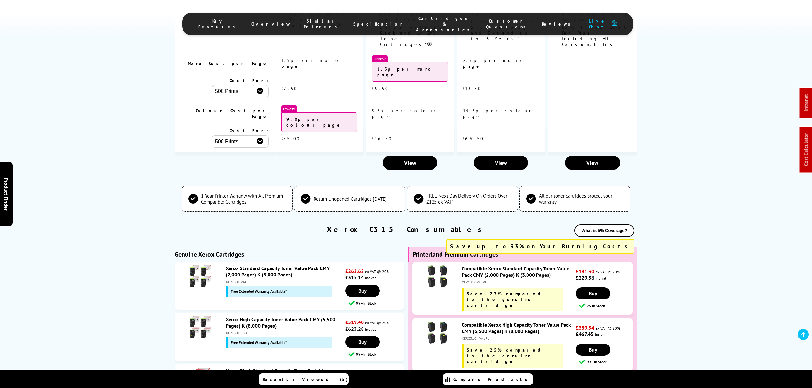
scroll to position [2175, 0]
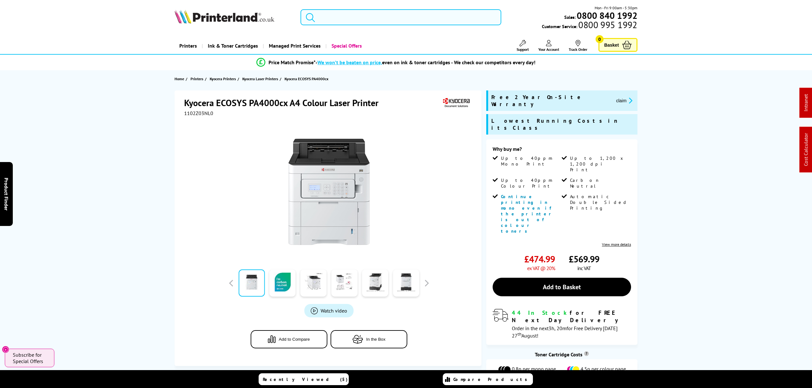
click at [421, 20] on input "search" at bounding box center [401, 17] width 201 height 16
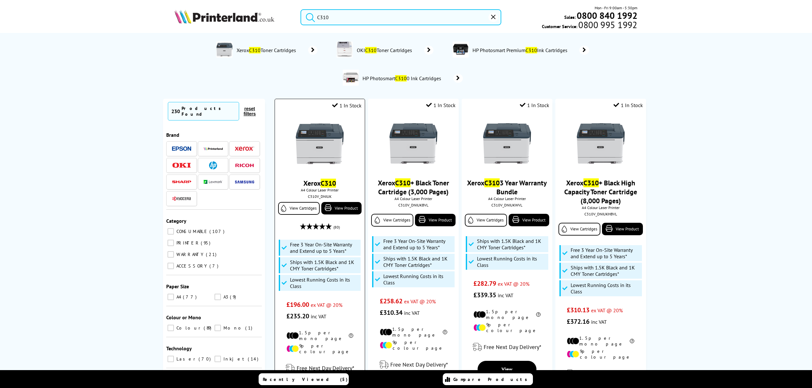
type input "C310"
click at [309, 150] on img at bounding box center [320, 144] width 48 height 48
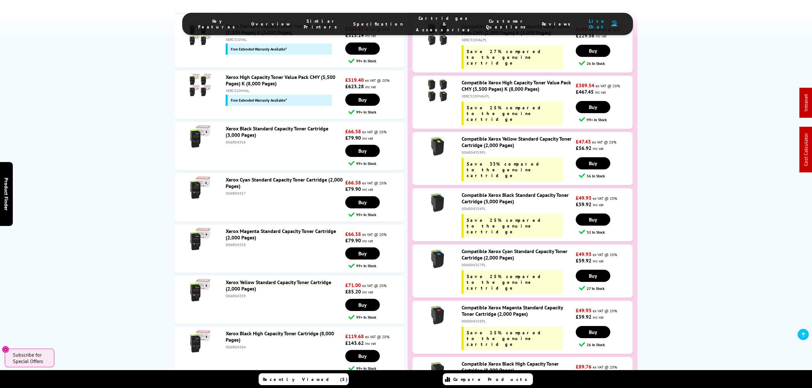
click at [475, 375] on div "006R04364PL" at bounding box center [518, 377] width 113 height 5
copy div "006R04364PL"
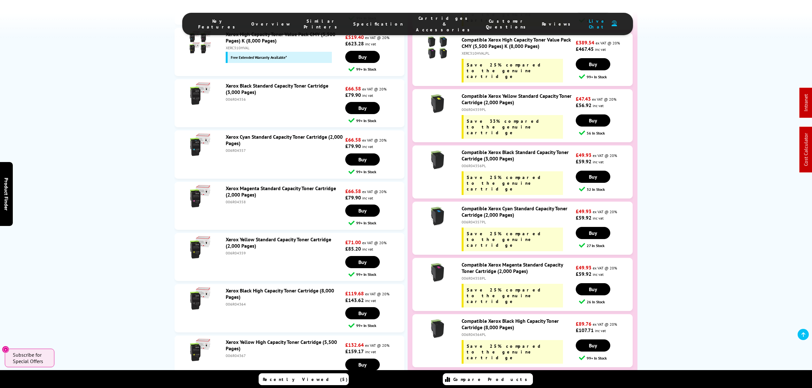
scroll to position [2814, 0]
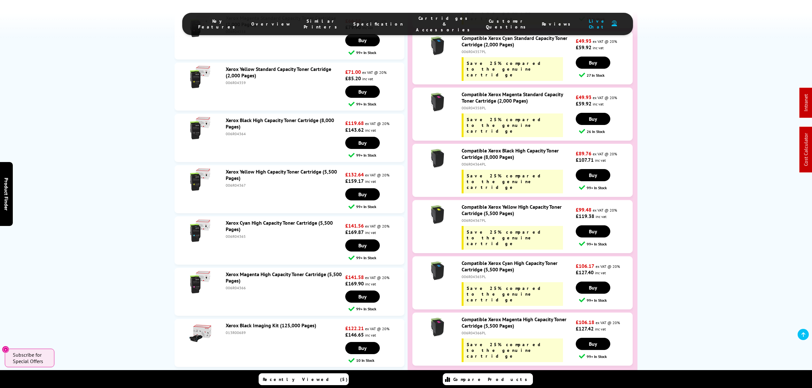
click at [475, 331] on div "006R04366PL" at bounding box center [518, 333] width 113 height 5
copy div "006R04366PL"
click at [478, 218] on div "006R04367PL" at bounding box center [518, 220] width 113 height 5
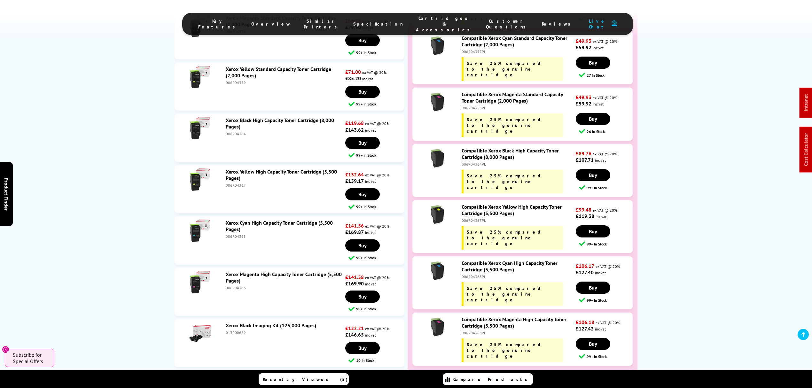
copy div "006R04367PL"
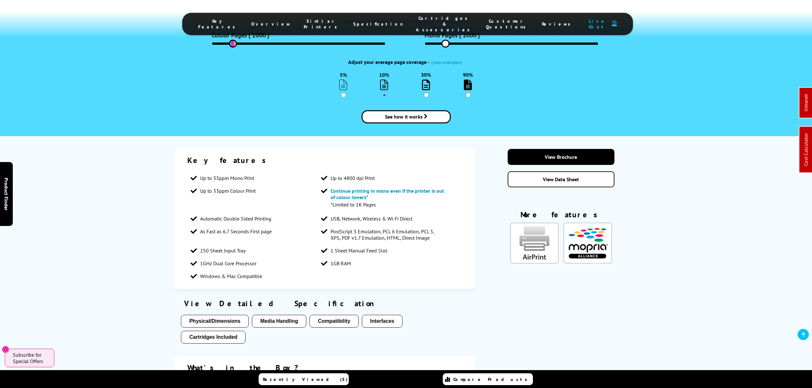
drag, startPoint x: 424, startPoint y: 162, endPoint x: 426, endPoint y: 60, distance: 101.1
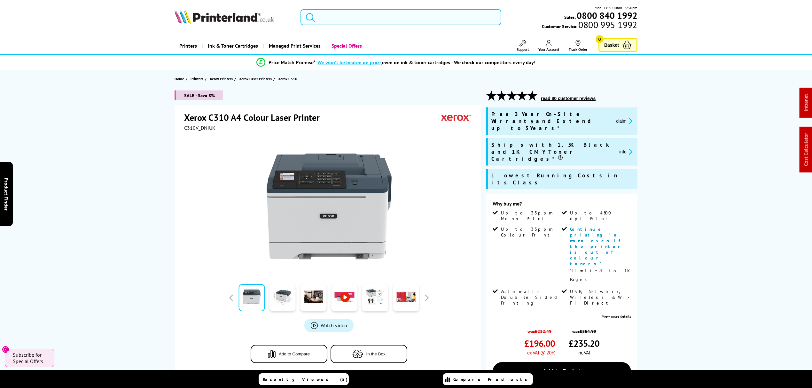
click at [414, 17] on input "search" at bounding box center [401, 17] width 201 height 16
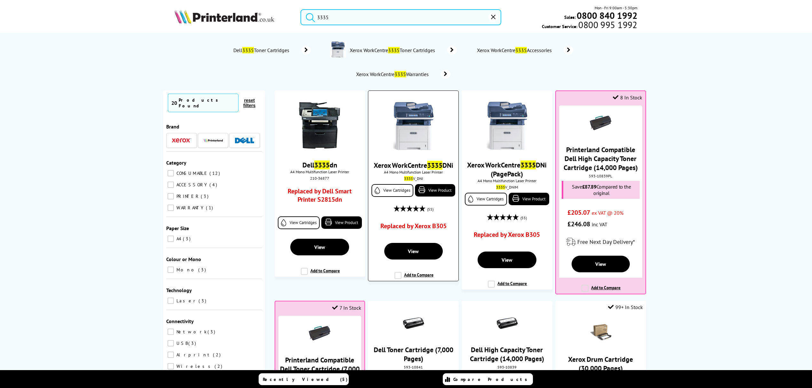
type input "3335"
click at [388, 113] on div at bounding box center [413, 126] width 83 height 49
click at [396, 113] on img at bounding box center [414, 126] width 48 height 48
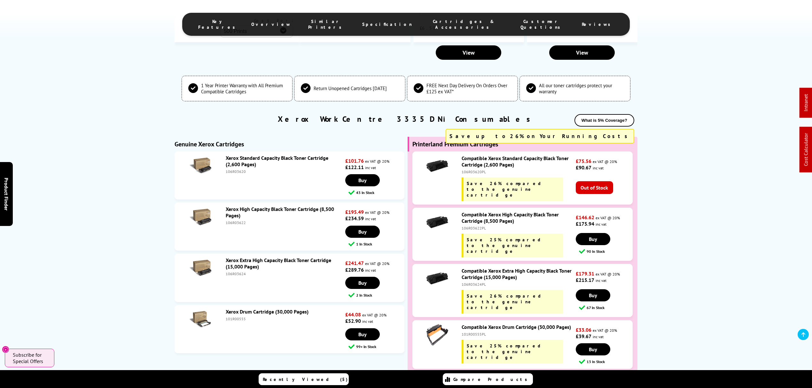
scroll to position [1648, 0]
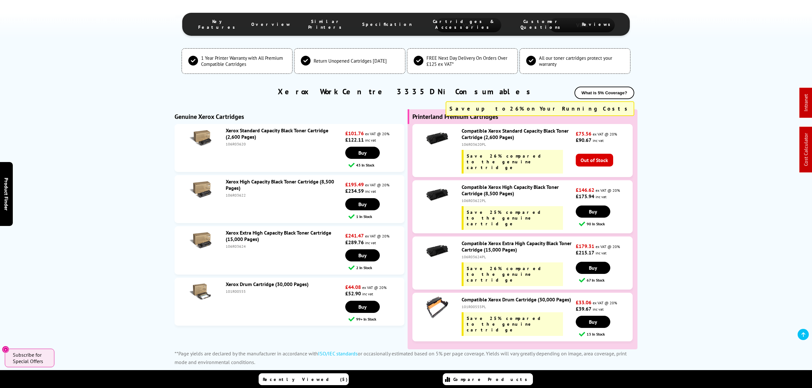
click at [478, 255] on div "106R03624PL" at bounding box center [518, 257] width 113 height 5
copy div "106R03624PL"
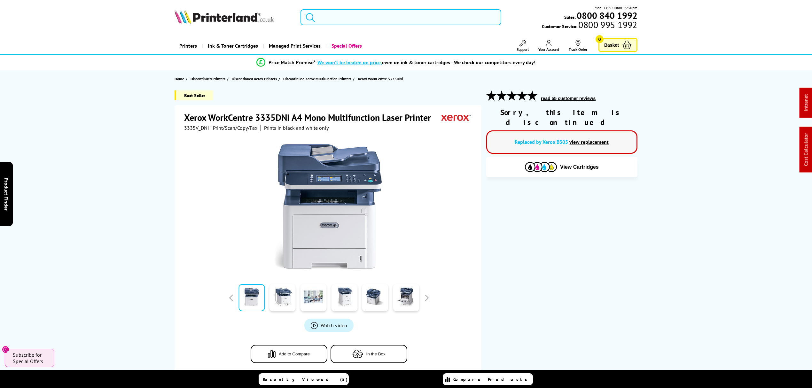
drag, startPoint x: 384, startPoint y: 250, endPoint x: 426, endPoint y: 28, distance: 225.3
click at [419, 16] on input "search" at bounding box center [401, 17] width 201 height 16
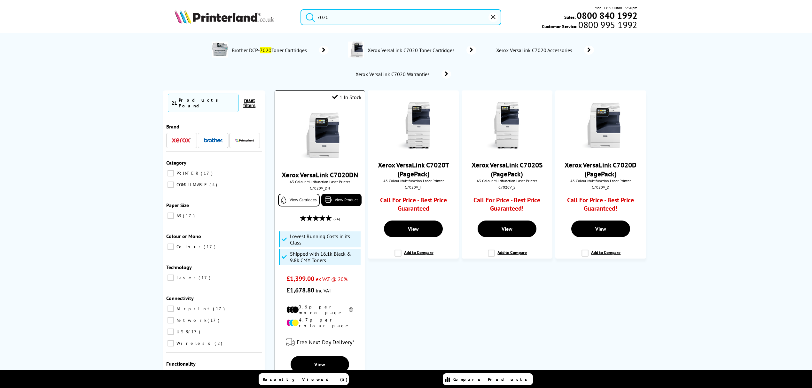
type input "7020"
click at [335, 133] on img at bounding box center [320, 136] width 48 height 48
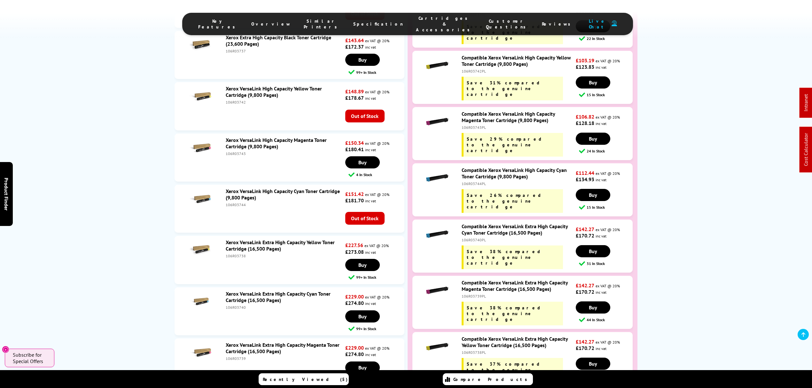
scroll to position [2729, 0]
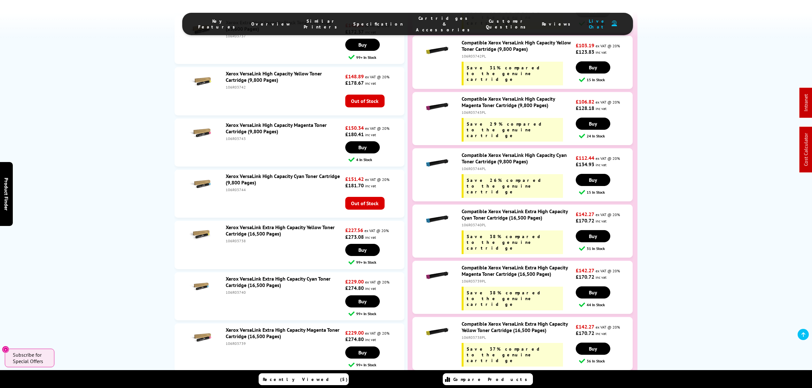
click at [473, 279] on div "106R03739PL" at bounding box center [518, 281] width 113 height 5
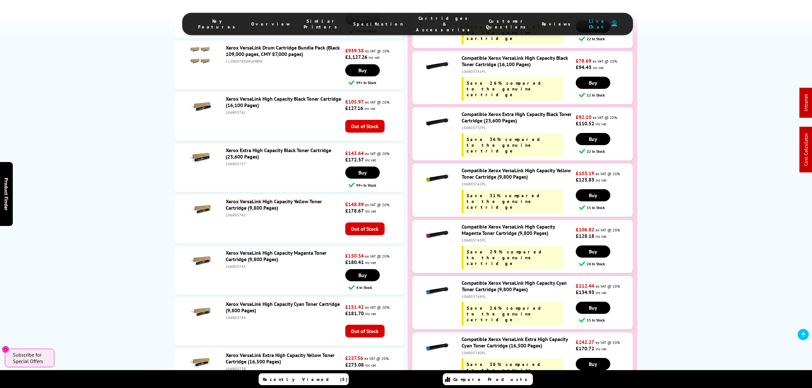
scroll to position [2516, 0]
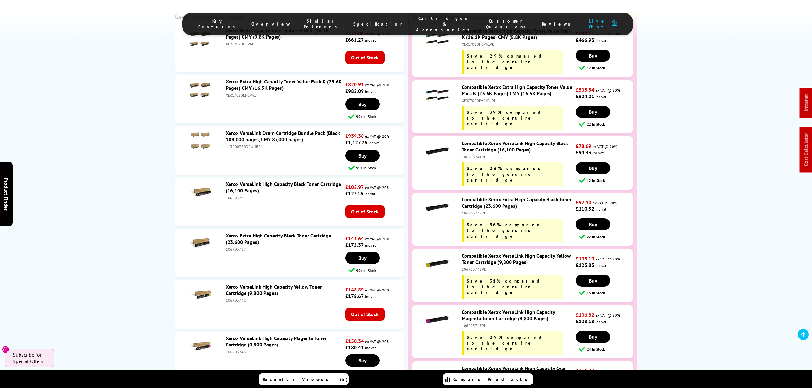
click at [477, 211] on div "106R03737PL" at bounding box center [518, 213] width 113 height 5
copy div "106R03737PL"
